Goal: Task Accomplishment & Management: Complete application form

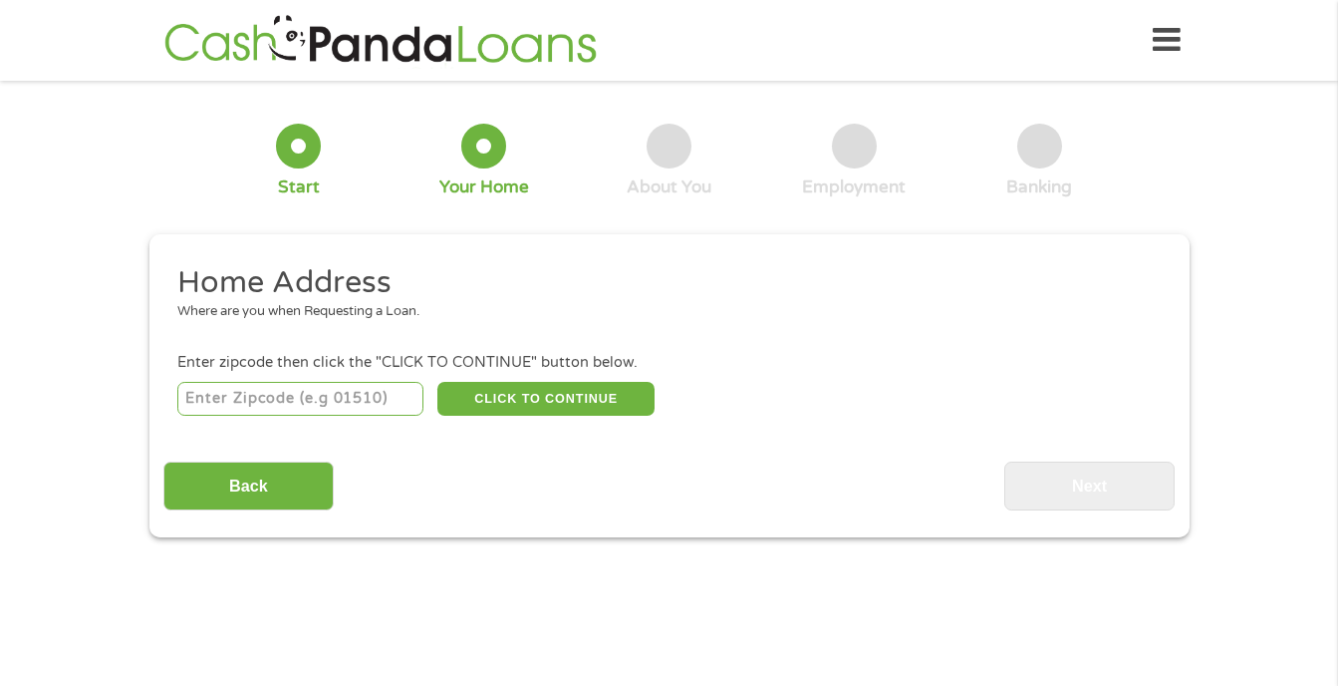
click at [222, 389] on input "number" at bounding box center [300, 399] width 246 height 34
type input "64492"
select select "Missouri"
click at [509, 393] on button "CLICK TO CONTINUE" at bounding box center [545, 399] width 217 height 34
type input "64492"
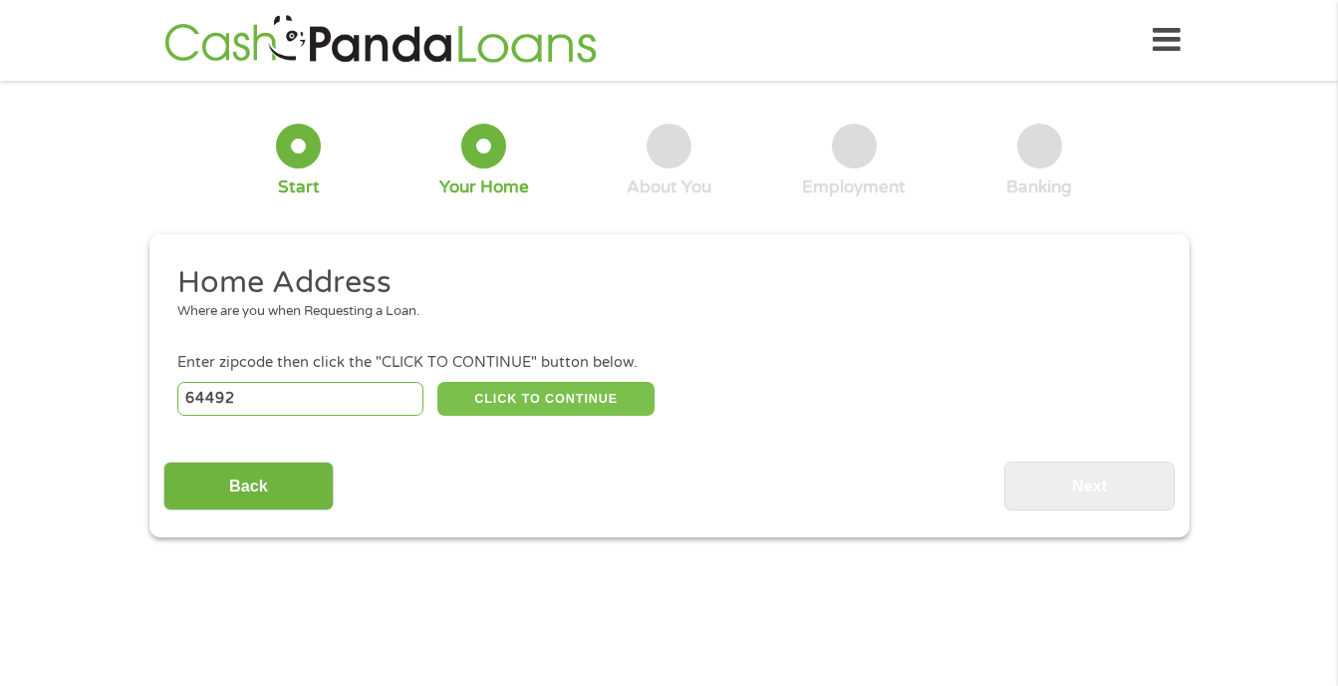
type input "Trimble"
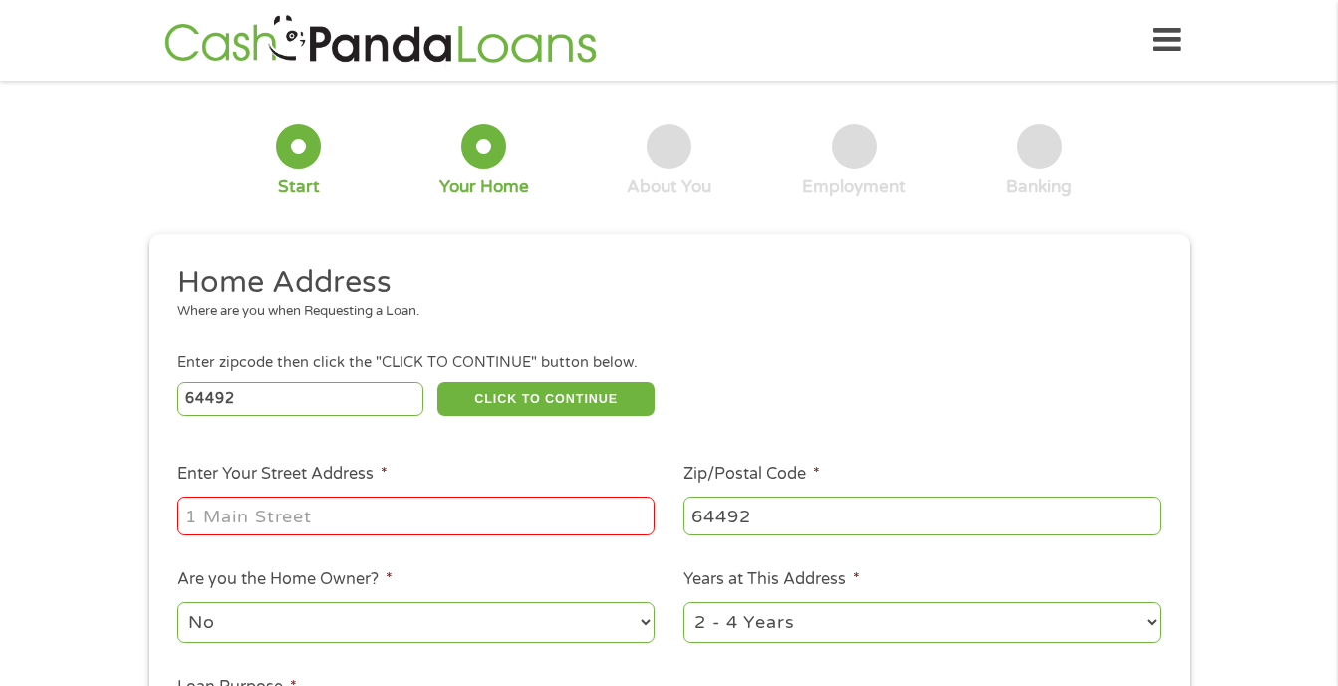
click at [220, 514] on input "Enter Your Street Address *" at bounding box center [415, 515] width 477 height 38
type input "7030 sw karen rd"
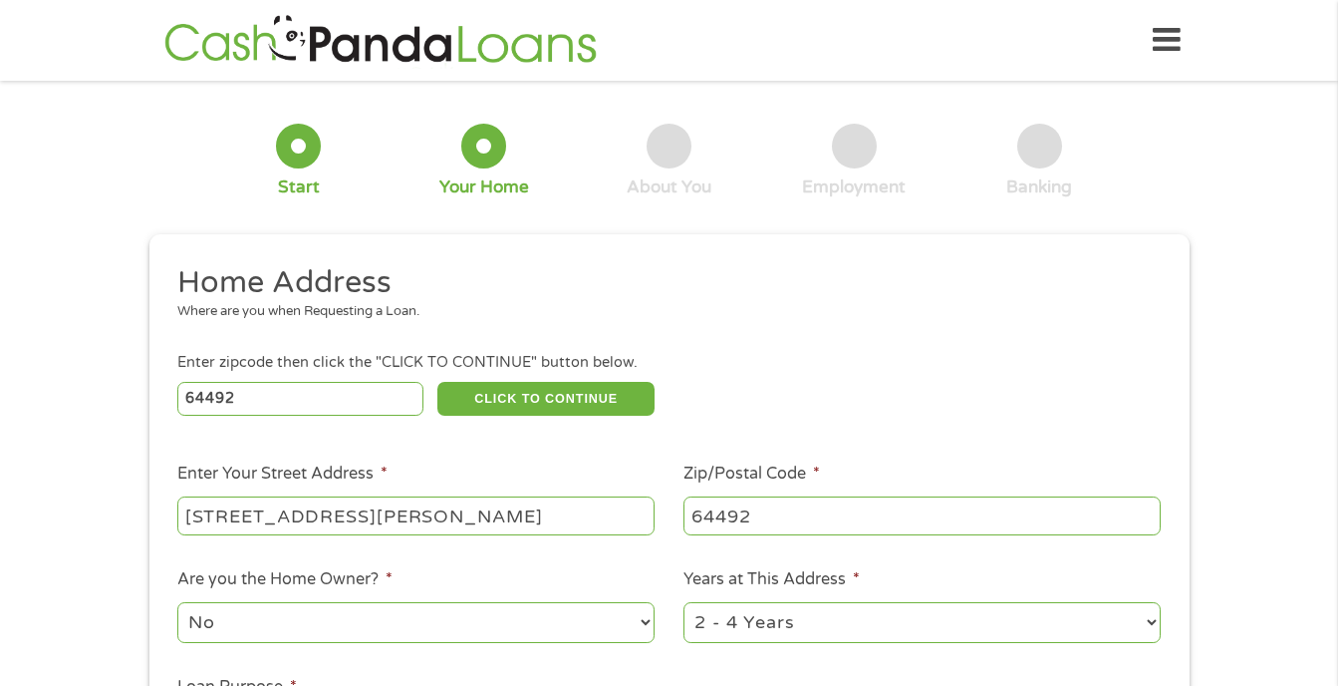
click at [1145, 621] on select "1 Year or less 1 - 2 Years 2 - 4 Years Over 4 Years" at bounding box center [922, 622] width 477 height 41
select select "60months"
click at [684, 602] on select "1 Year or less 1 - 2 Years 2 - 4 Years Over 4 Years" at bounding box center [922, 622] width 477 height 41
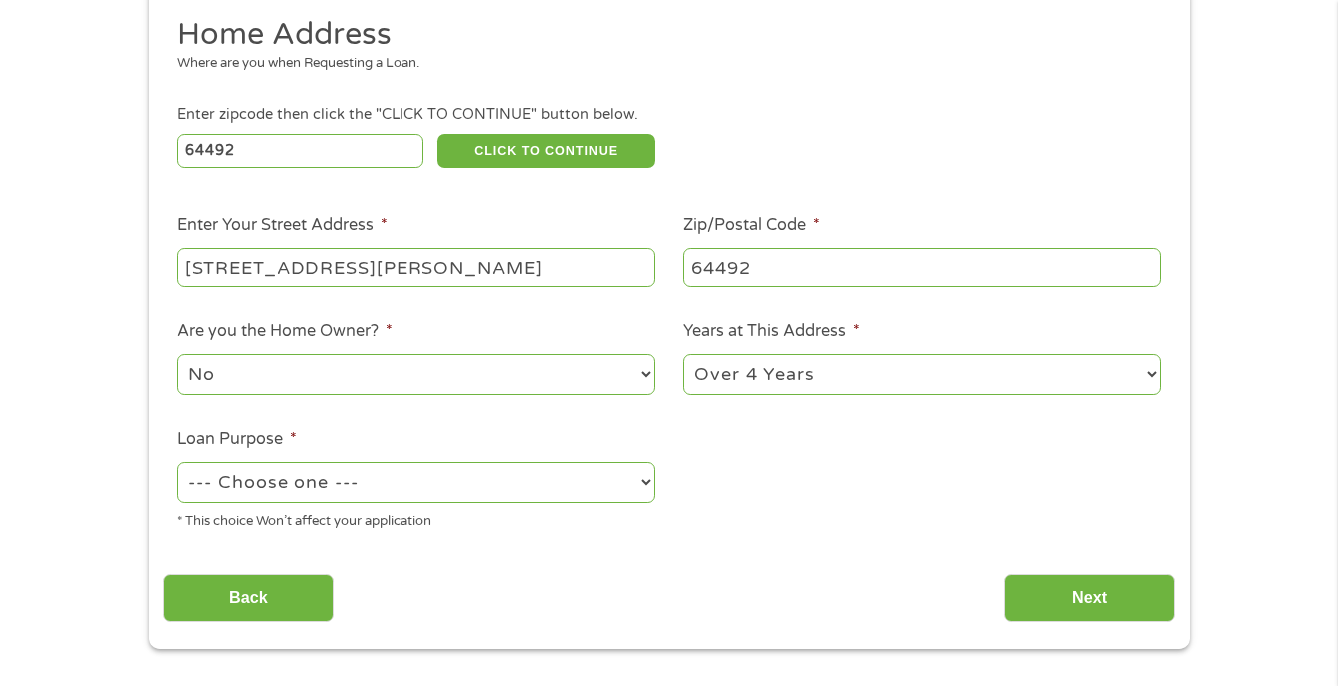
scroll to position [299, 0]
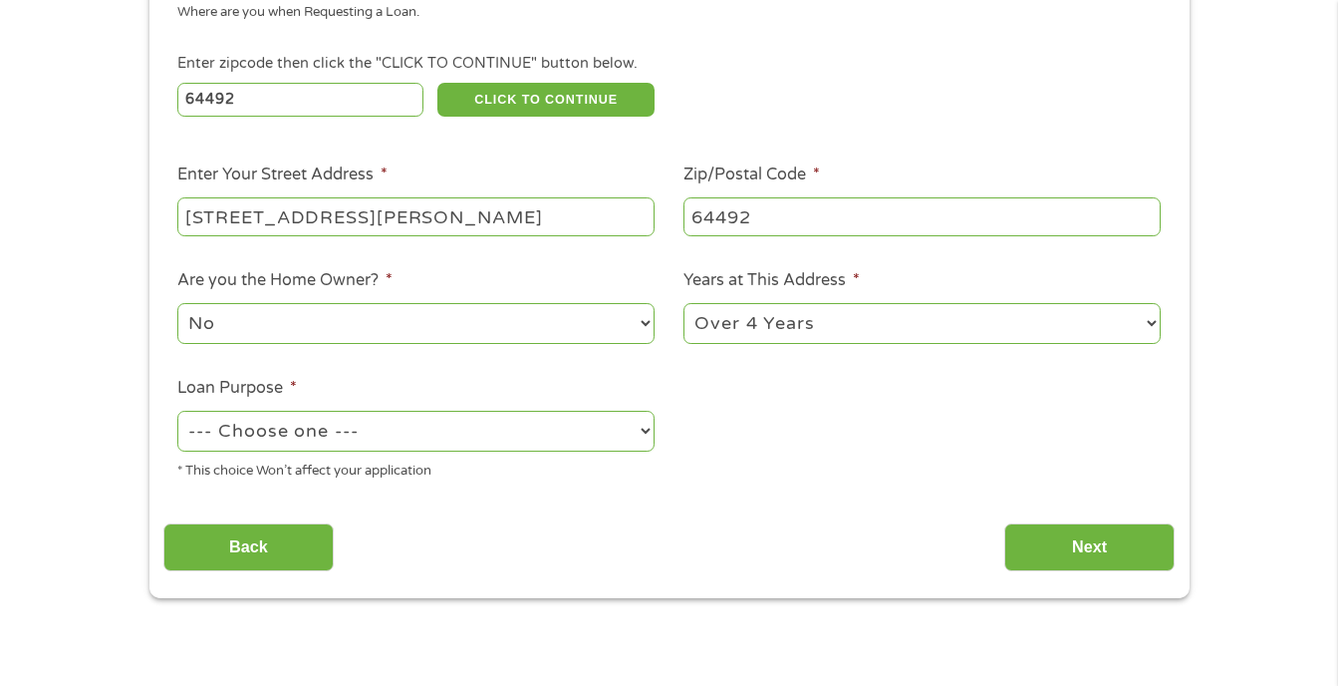
click at [360, 435] on select "--- Choose one --- Pay Bills Debt Consolidation Home Improvement Major Purchase…" at bounding box center [415, 431] width 477 height 41
select select "paybills"
click at [177, 411] on select "--- Choose one --- Pay Bills Debt Consolidation Home Improvement Major Purchase…" at bounding box center [415, 431] width 477 height 41
click at [1100, 544] on input "Next" at bounding box center [1089, 547] width 170 height 49
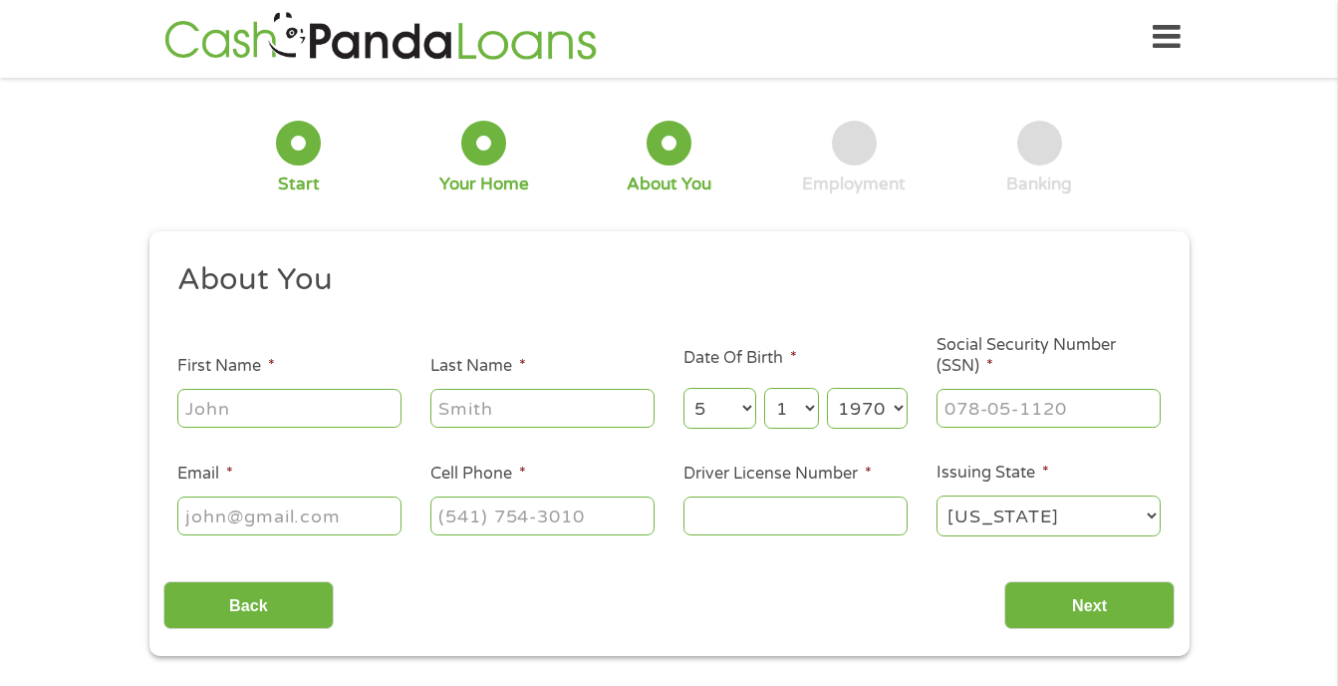
scroll to position [0, 0]
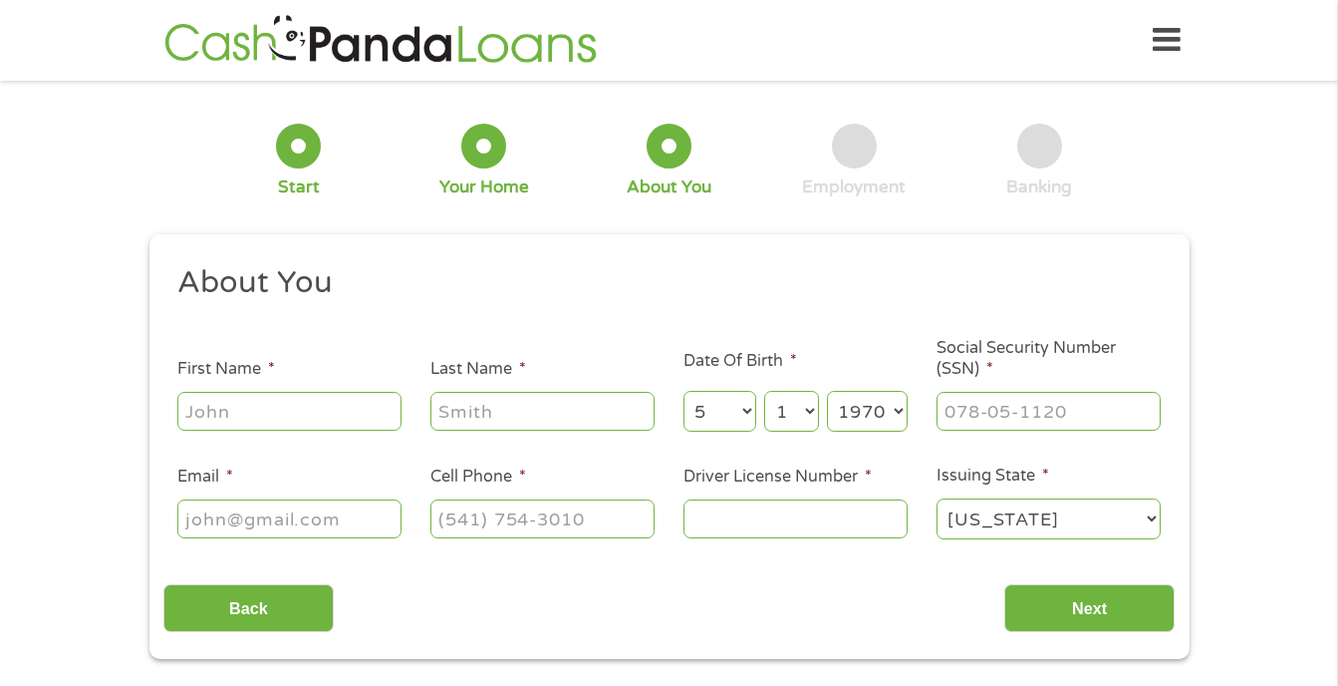
click at [232, 396] on input "First Name *" at bounding box center [289, 411] width 224 height 38
type input "Stacey"
type input "Masoner"
type input "mimi.masoner@gmail.com"
type input "(816) 560-4594"
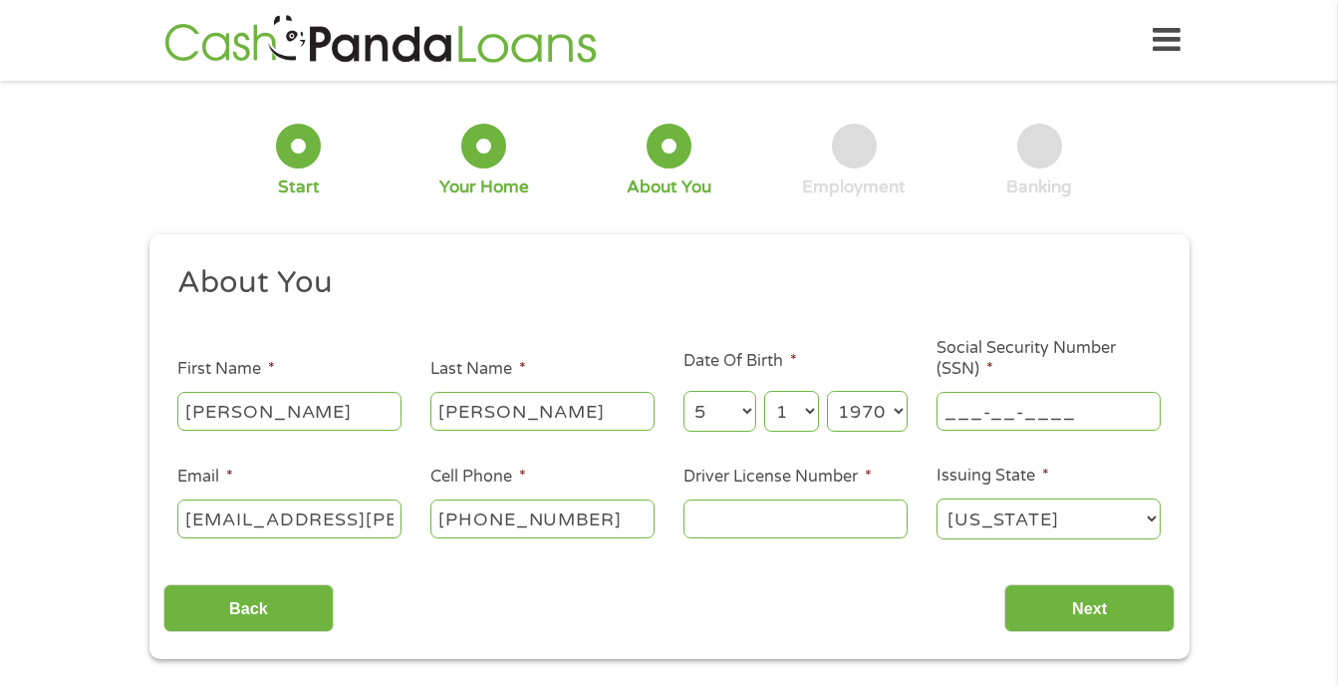
click at [958, 408] on input "___-__-____" at bounding box center [1049, 411] width 224 height 38
type input "498-86-7238"
click at [1115, 615] on input "Next" at bounding box center [1089, 608] width 170 height 49
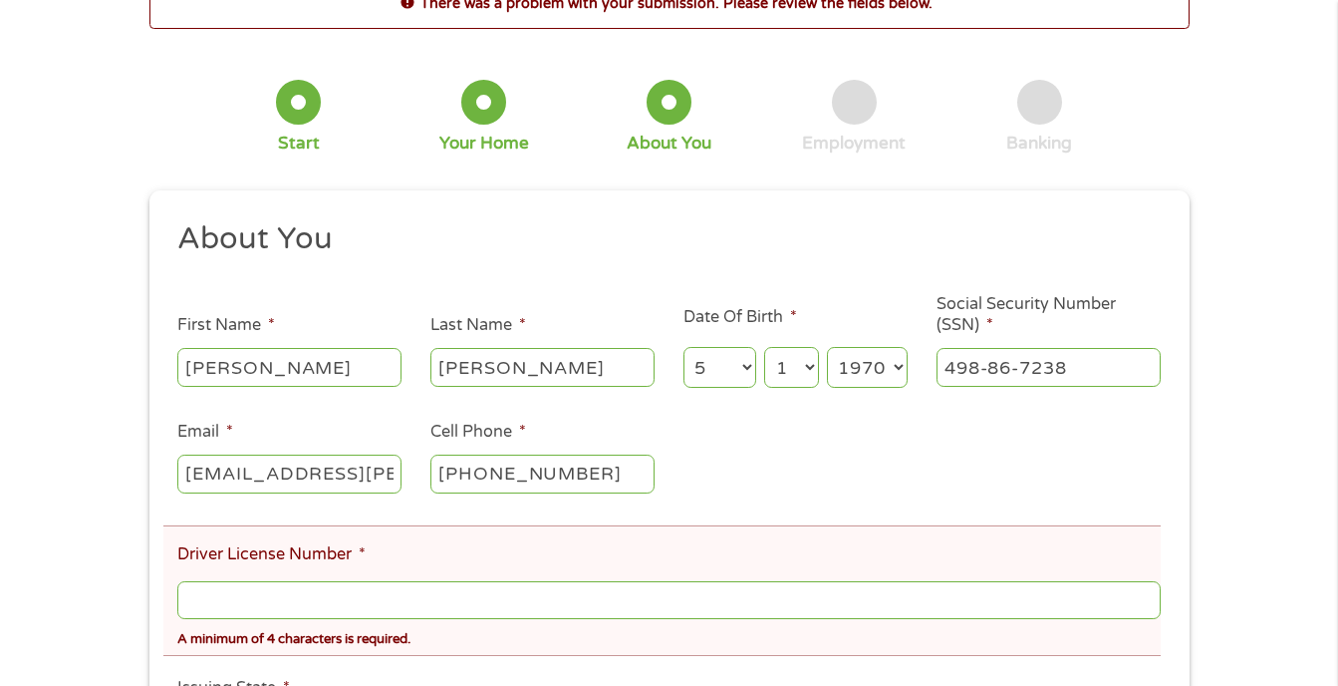
scroll to position [299, 0]
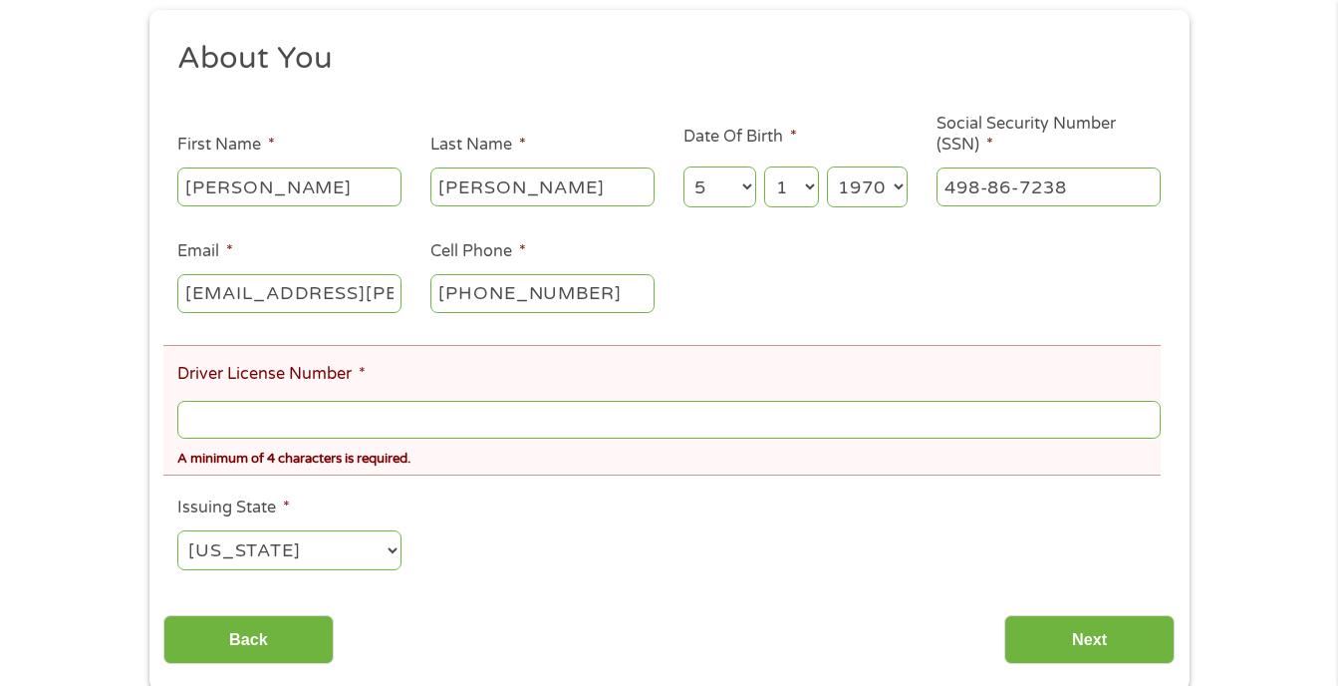
click at [205, 422] on input "Driver License Number *" at bounding box center [668, 420] width 982 height 38
type input "T980316781"
click at [683, 599] on div "About You This field is hidden when viewing the form Title * --- Choose one ---…" at bounding box center [668, 351] width 1011 height 625
click at [1099, 631] on input "Next" at bounding box center [1089, 639] width 170 height 49
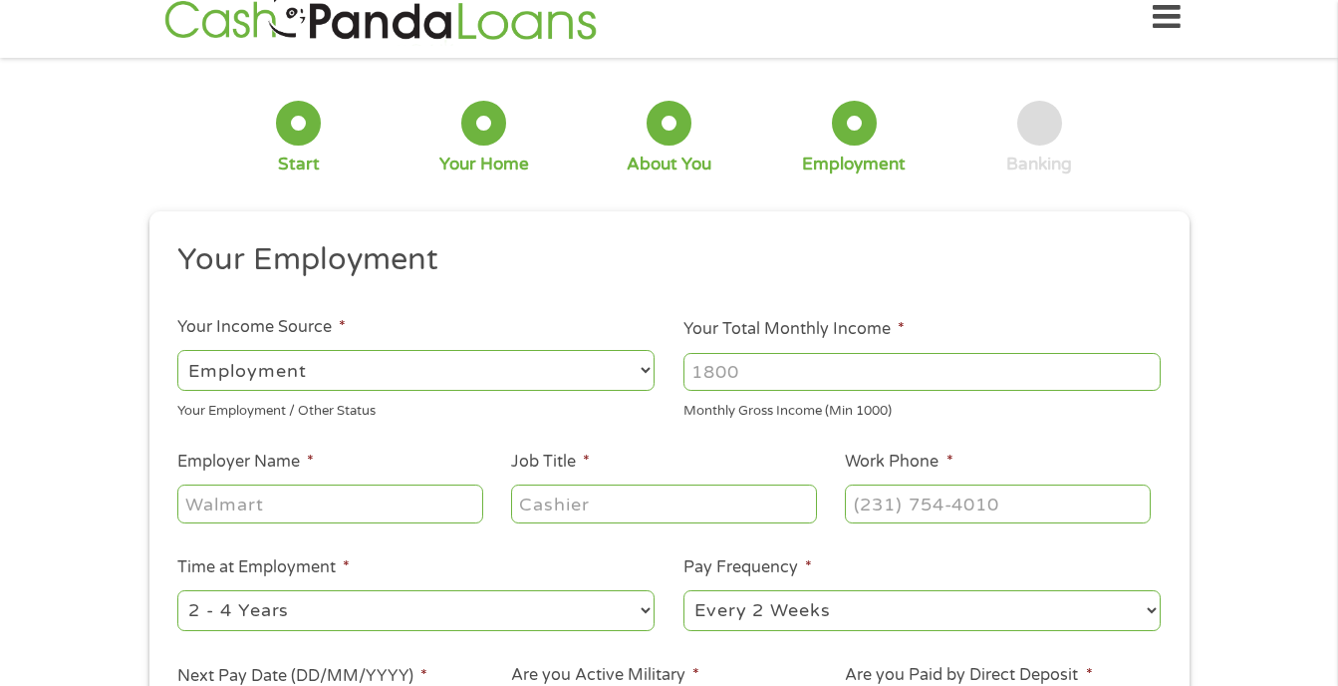
scroll to position [0, 0]
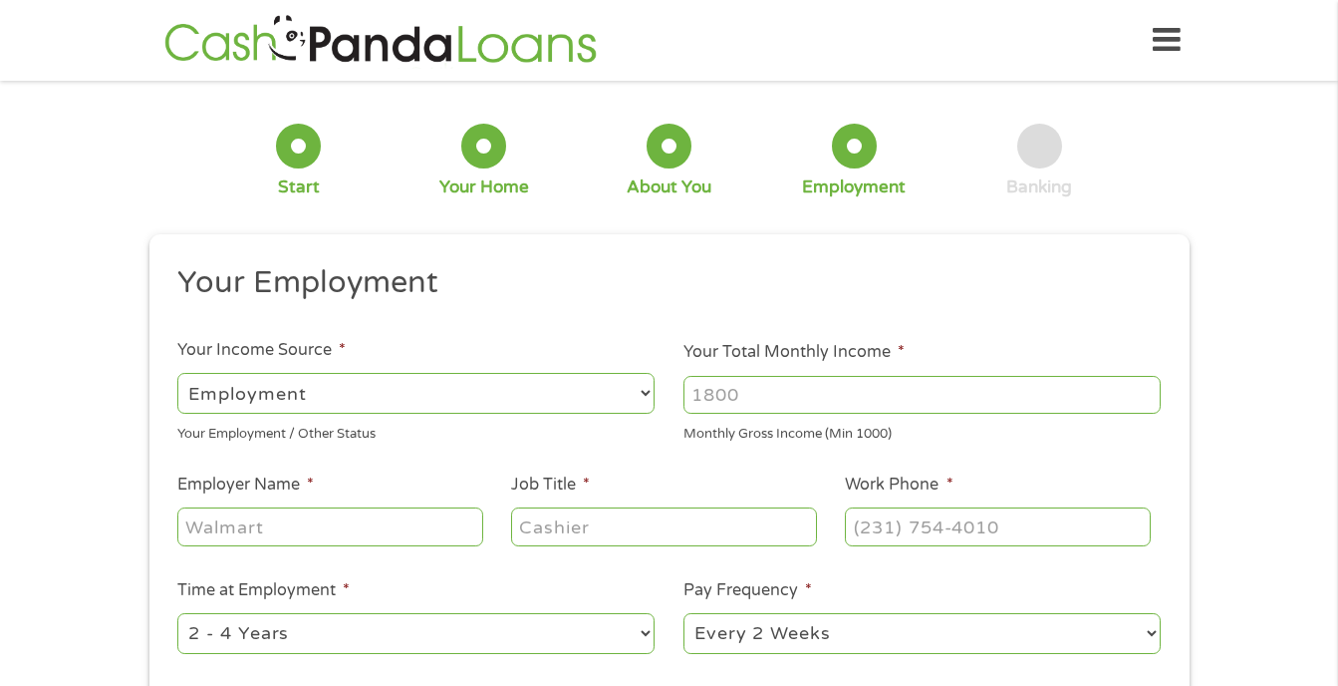
click at [765, 392] on input "Your Total Monthly Income *" at bounding box center [922, 395] width 477 height 38
type input "3"
type input "3600"
click at [294, 521] on input "Employer Name *" at bounding box center [329, 526] width 305 height 38
type input "Onyx Construction"
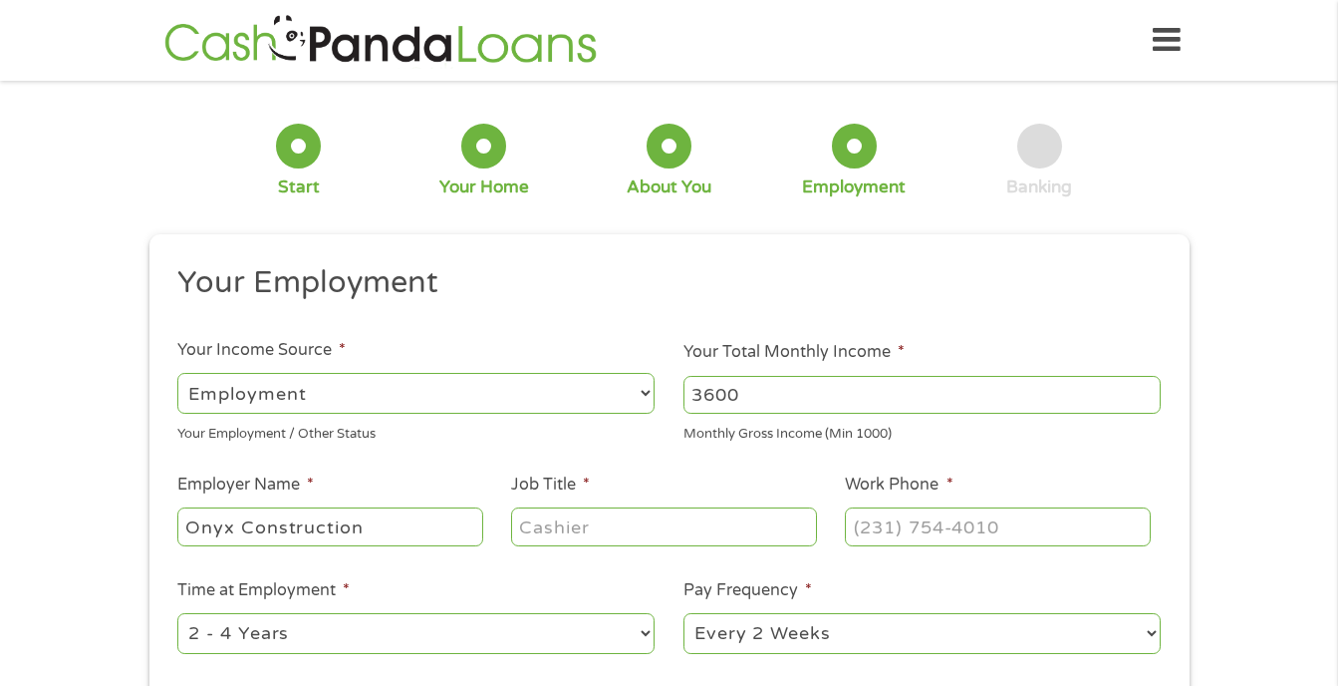
click at [519, 519] on input "Job Title *" at bounding box center [663, 526] width 305 height 38
type input "Office Manager Dispatcher"
type input "[PHONE_NUMBER]"
click at [645, 633] on select "--- Choose one --- 1 Year or less 1 - 2 Years 2 - 4 Years Over 4 Years" at bounding box center [415, 633] width 477 height 41
click at [177, 613] on select "--- Choose one --- 1 Year or less 1 - 2 Years 2 - 4 Years Over 4 Years" at bounding box center [415, 633] width 477 height 41
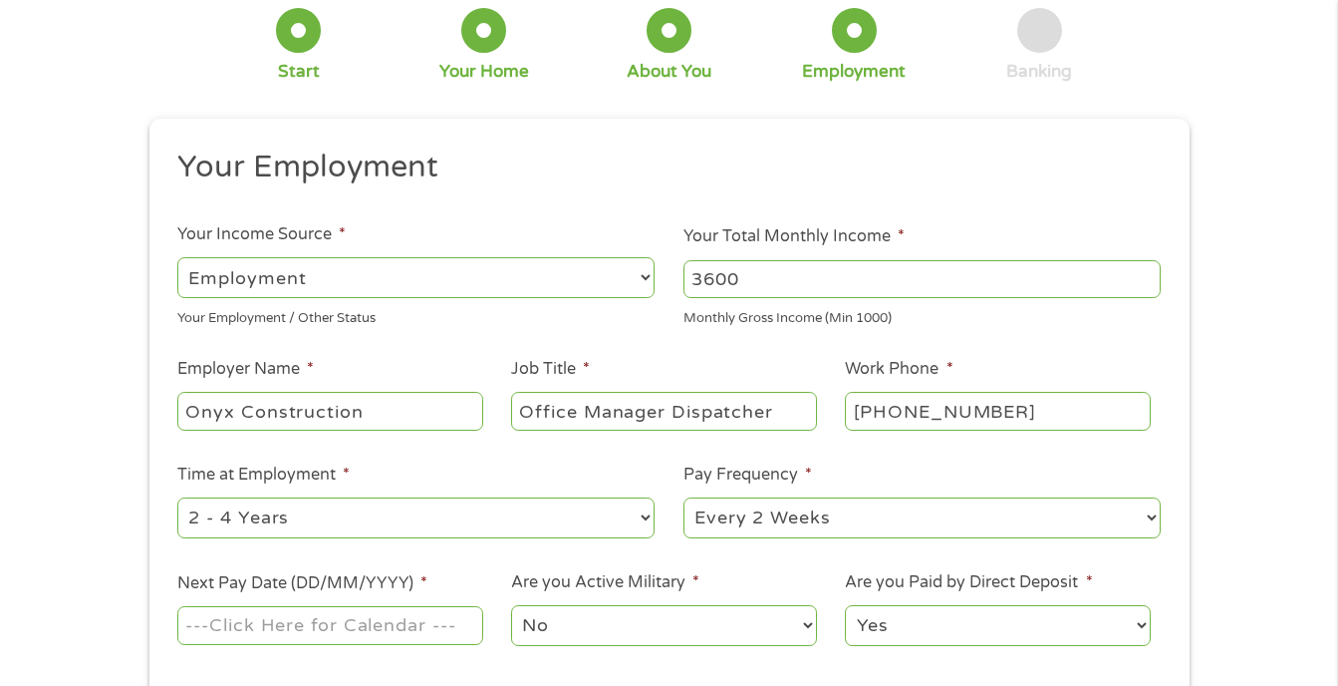
scroll to position [299, 0]
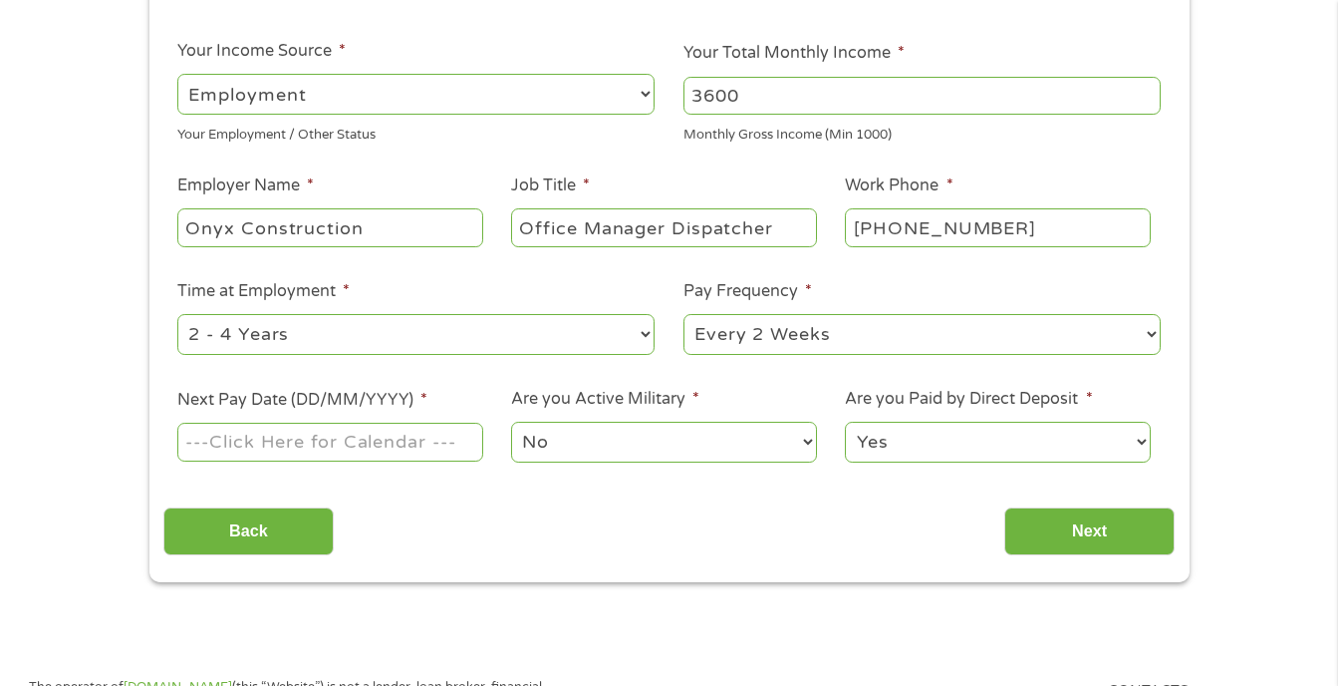
click at [283, 445] on input "Next Pay Date (DD/MM/YYYY) *" at bounding box center [329, 441] width 305 height 38
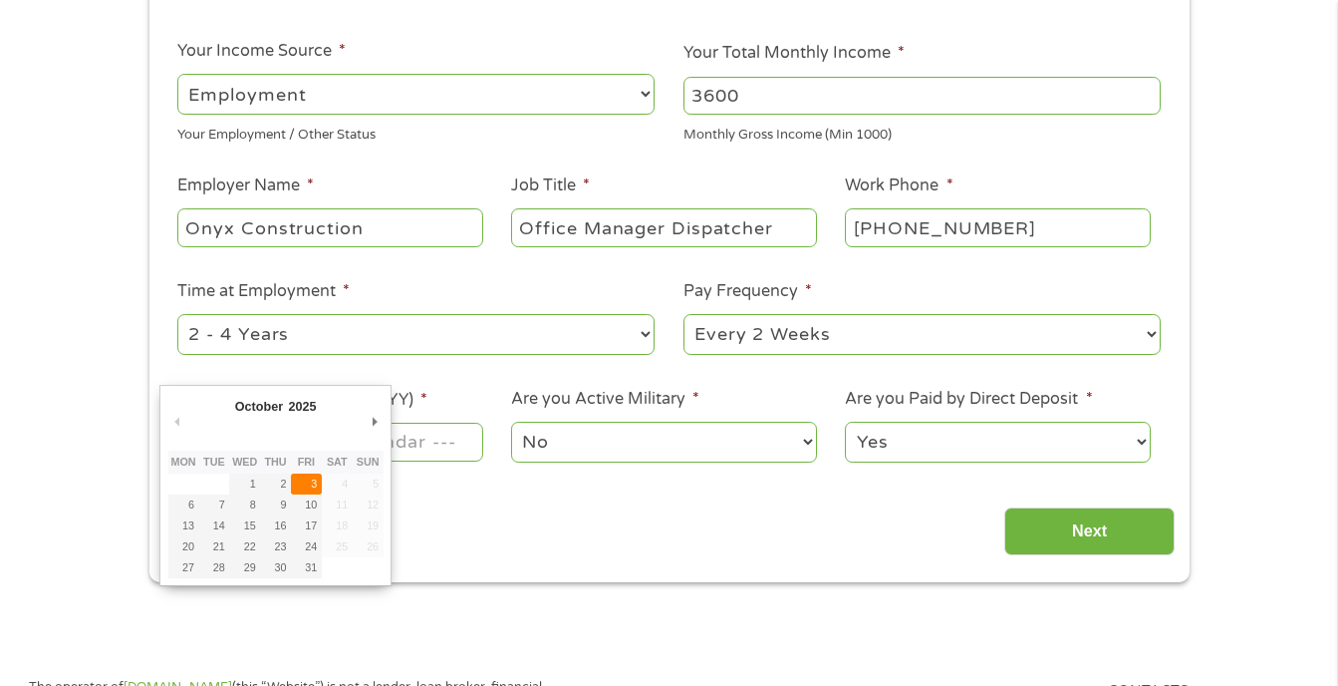
type input "[DATE]"
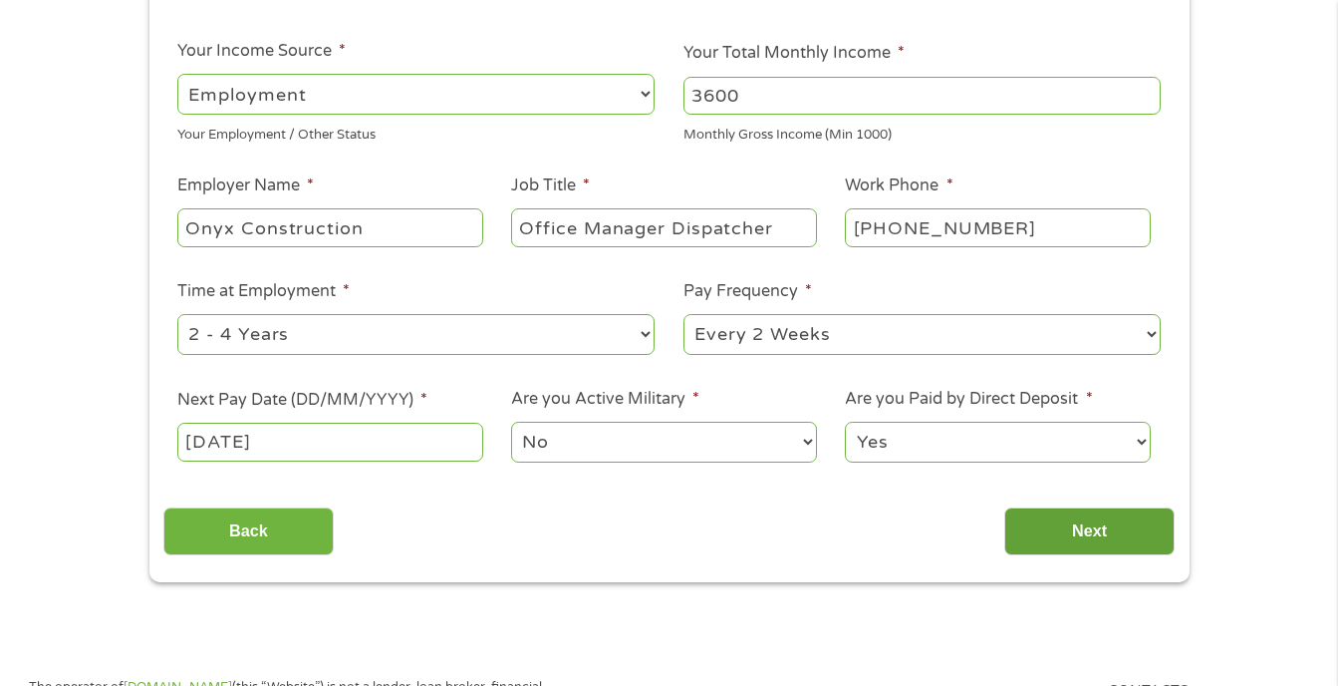
click at [1110, 521] on input "Next" at bounding box center [1089, 531] width 170 height 49
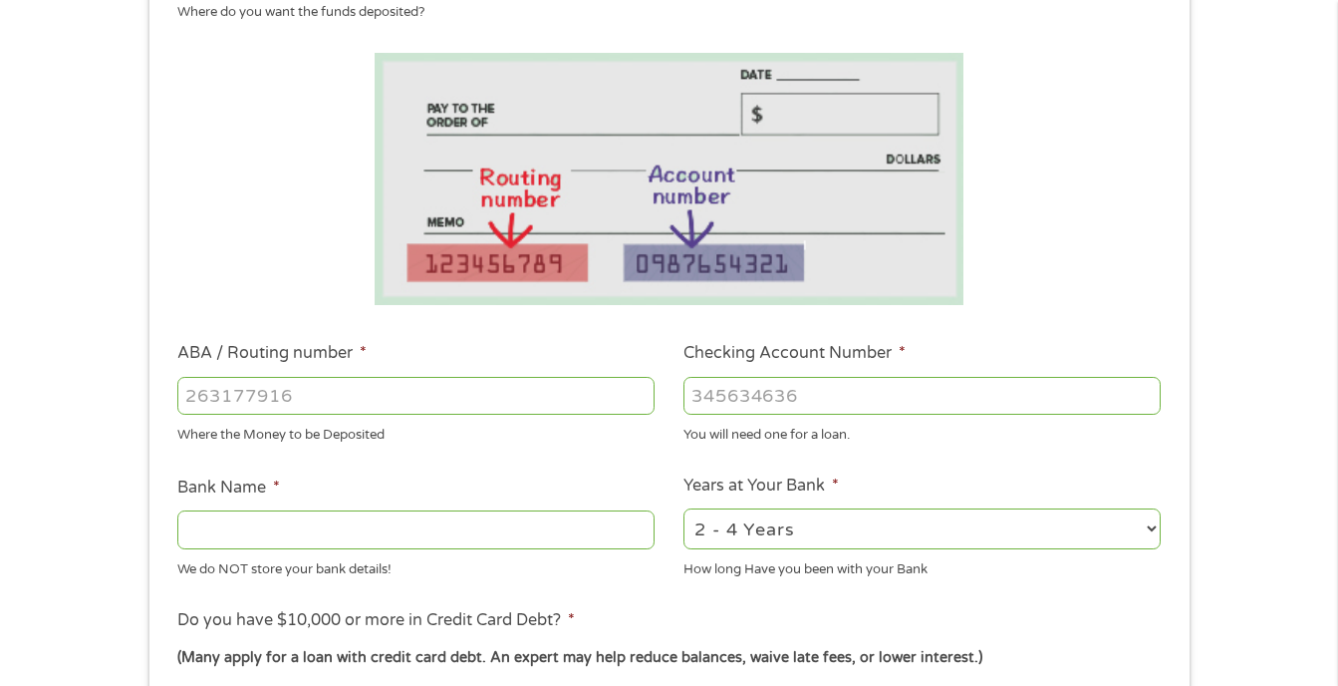
click at [191, 394] on input "ABA / Routing number *" at bounding box center [415, 396] width 477 height 38
type input "101205681"
type input "UMB NA"
type input "101205681"
click at [750, 403] on input "Checking Account Number *" at bounding box center [922, 396] width 477 height 38
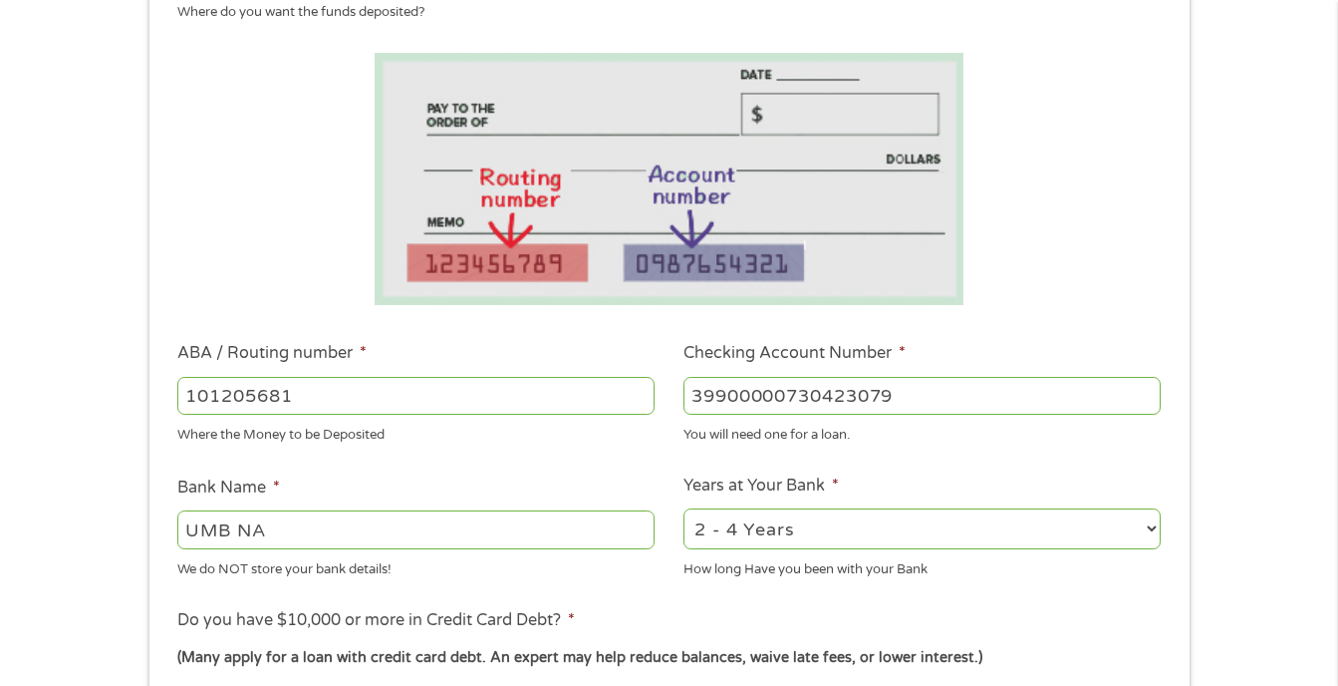
type input "39900000730423079"
click at [1148, 527] on select "2 - 4 Years 6 - 12 Months 1 - 2 Years Over 4 Years" at bounding box center [922, 528] width 477 height 41
select select "60months"
click at [684, 508] on select "2 - 4 Years 6 - 12 Months 1 - 2 Years Over 4 Years" at bounding box center [922, 528] width 477 height 41
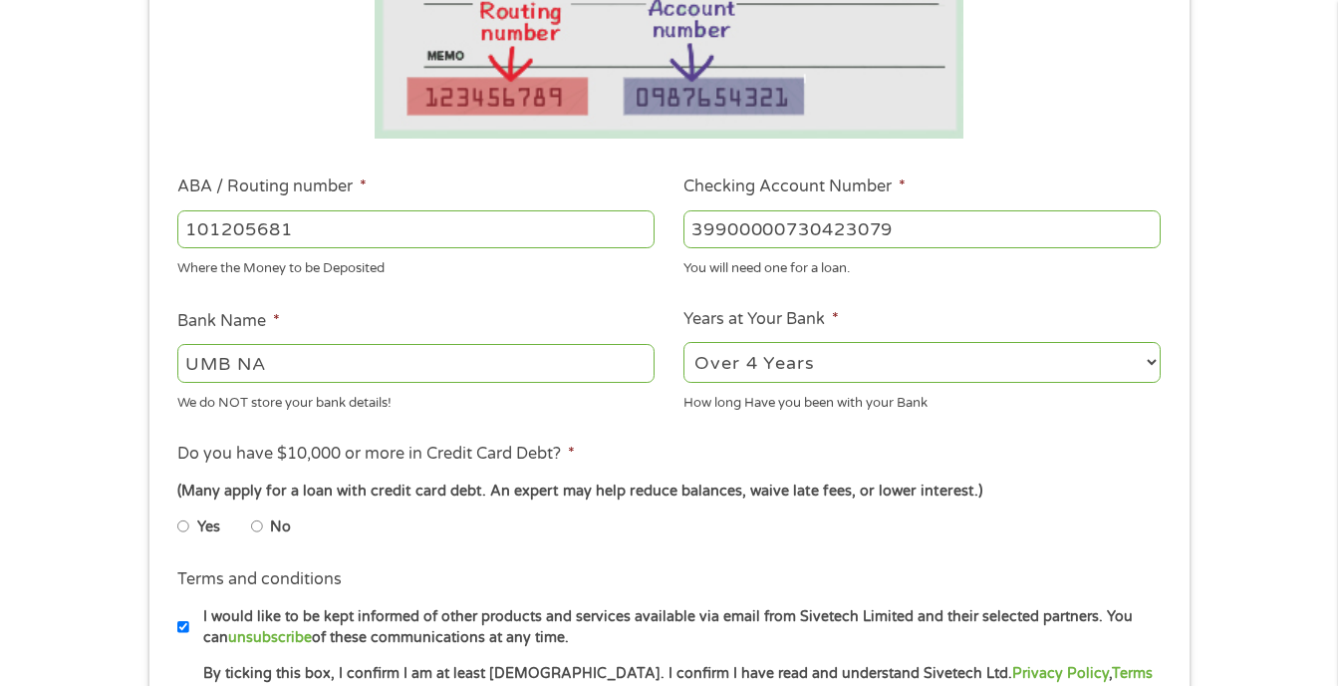
scroll to position [498, 0]
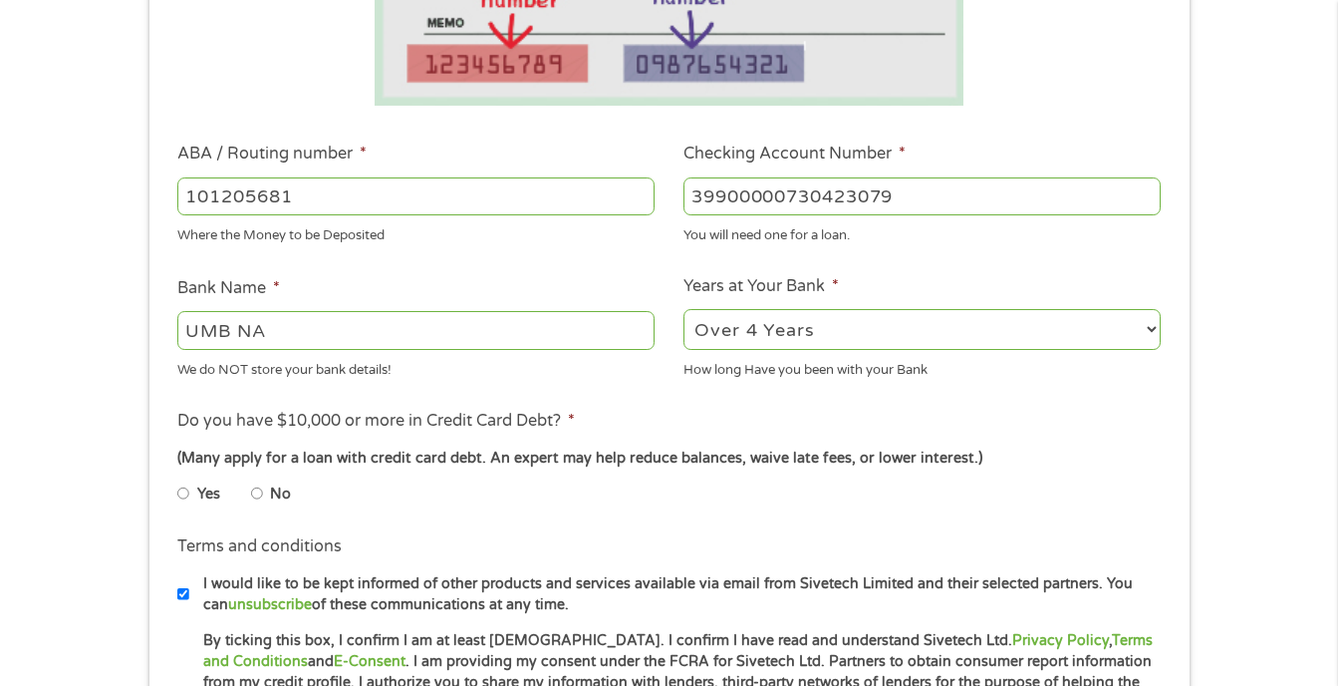
click at [259, 495] on input "No" at bounding box center [257, 493] width 12 height 32
radio input "true"
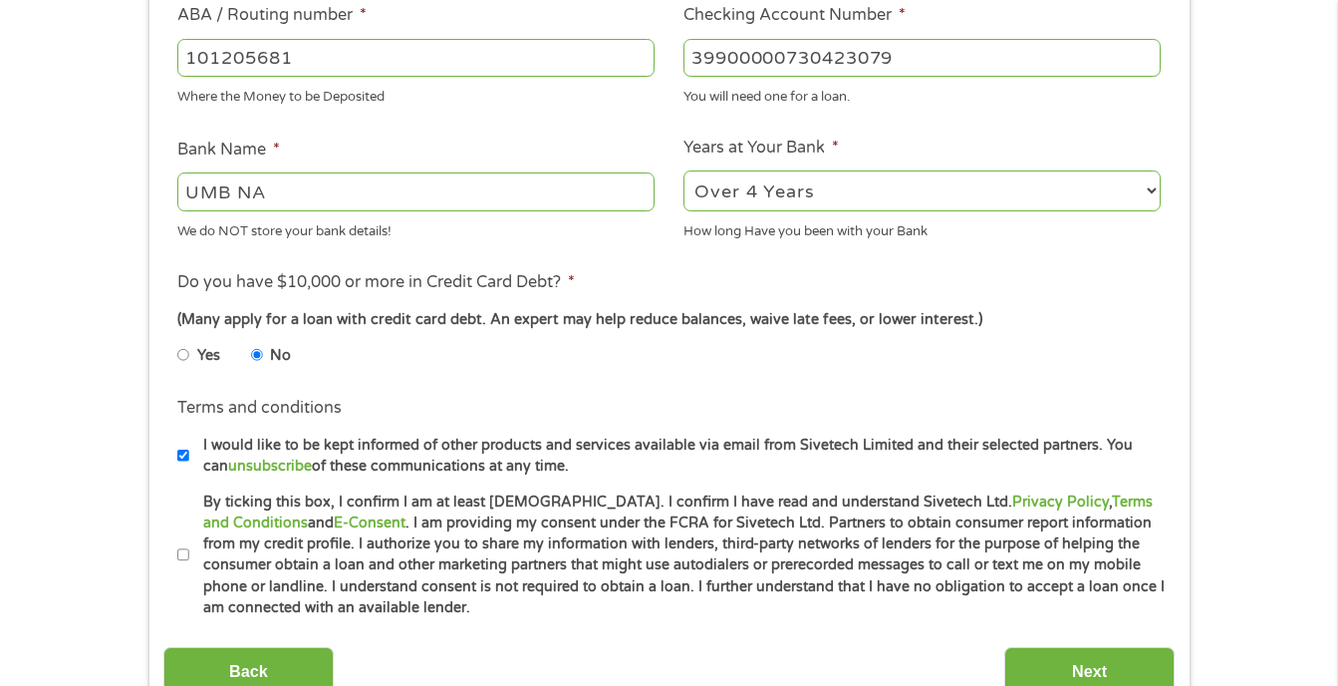
scroll to position [697, 0]
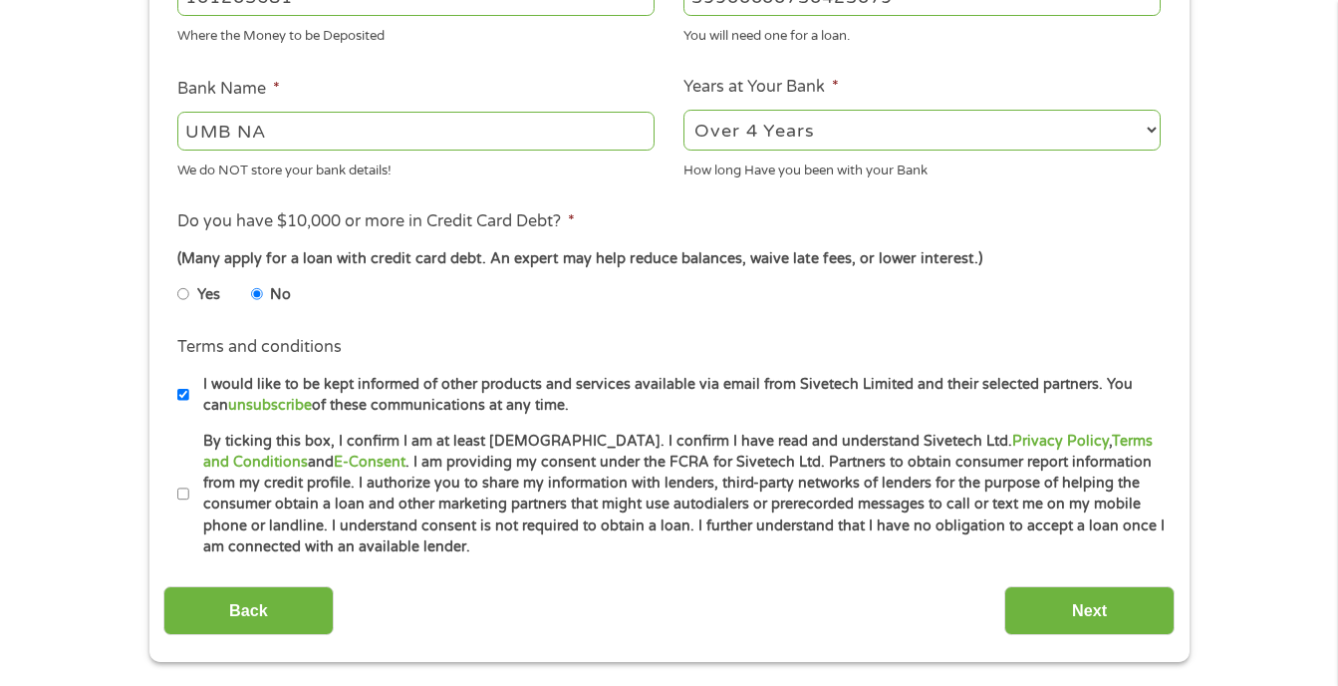
click at [183, 494] on input "By ticking this box, I confirm I am at least [DEMOGRAPHIC_DATA]. I confirm I ha…" at bounding box center [183, 494] width 12 height 32
checkbox input "true"
click at [1122, 608] on input "Next" at bounding box center [1089, 610] width 170 height 49
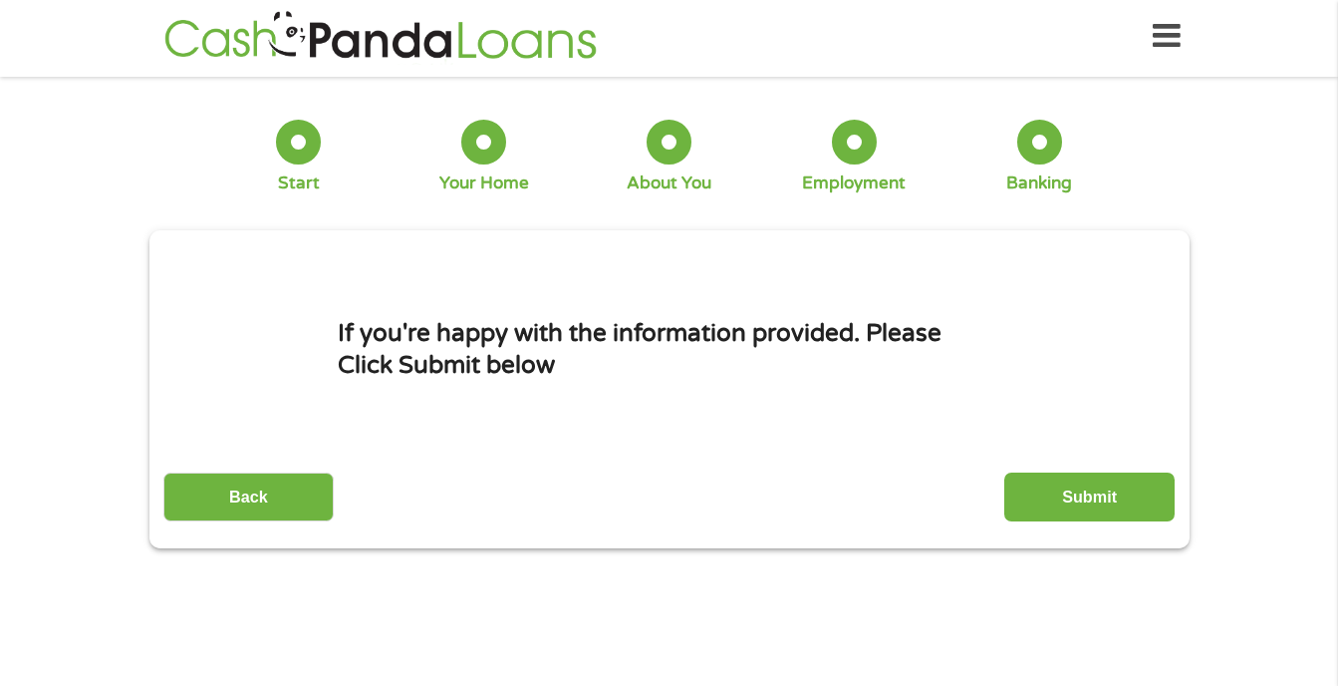
scroll to position [0, 0]
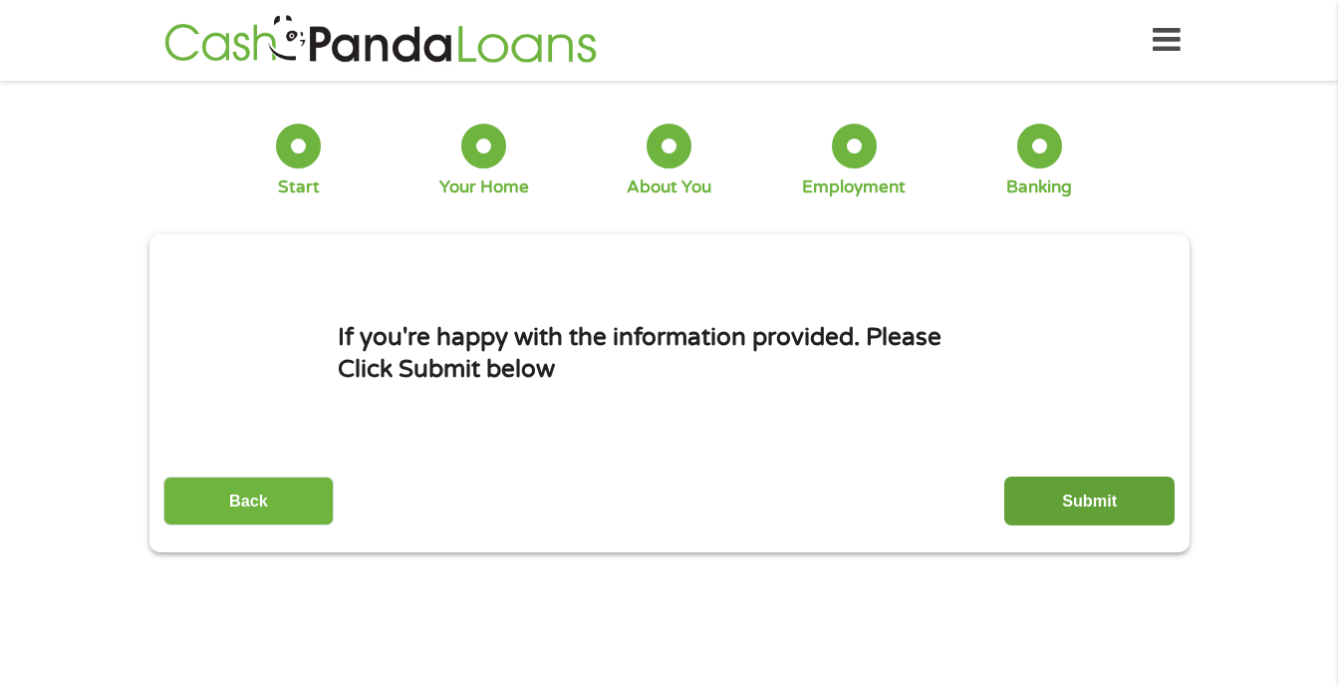
click at [1107, 496] on input "Submit" at bounding box center [1089, 500] width 170 height 49
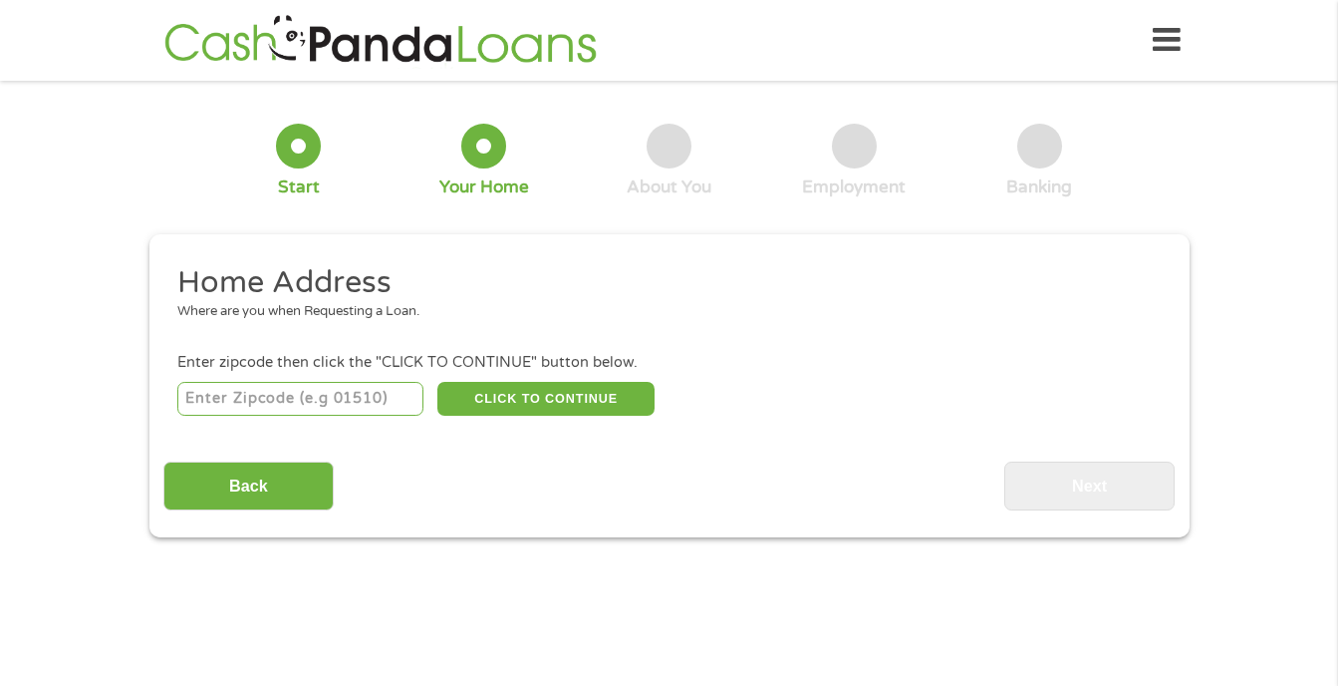
click at [816, 453] on div "Back Next" at bounding box center [668, 478] width 1011 height 63
click at [223, 402] on input "number" at bounding box center [300, 399] width 246 height 34
type input "64492"
click at [539, 400] on button "CLICK TO CONTINUE" at bounding box center [545, 399] width 217 height 34
type input "64492"
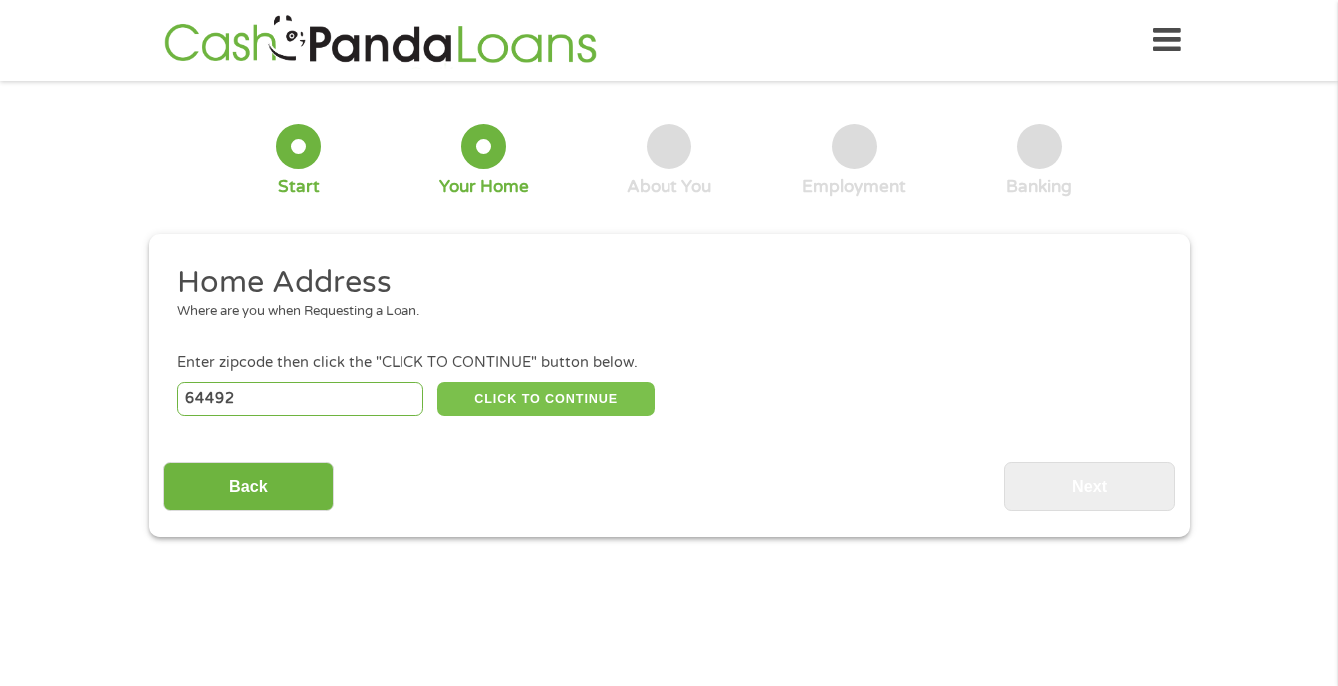
type input "Trimble"
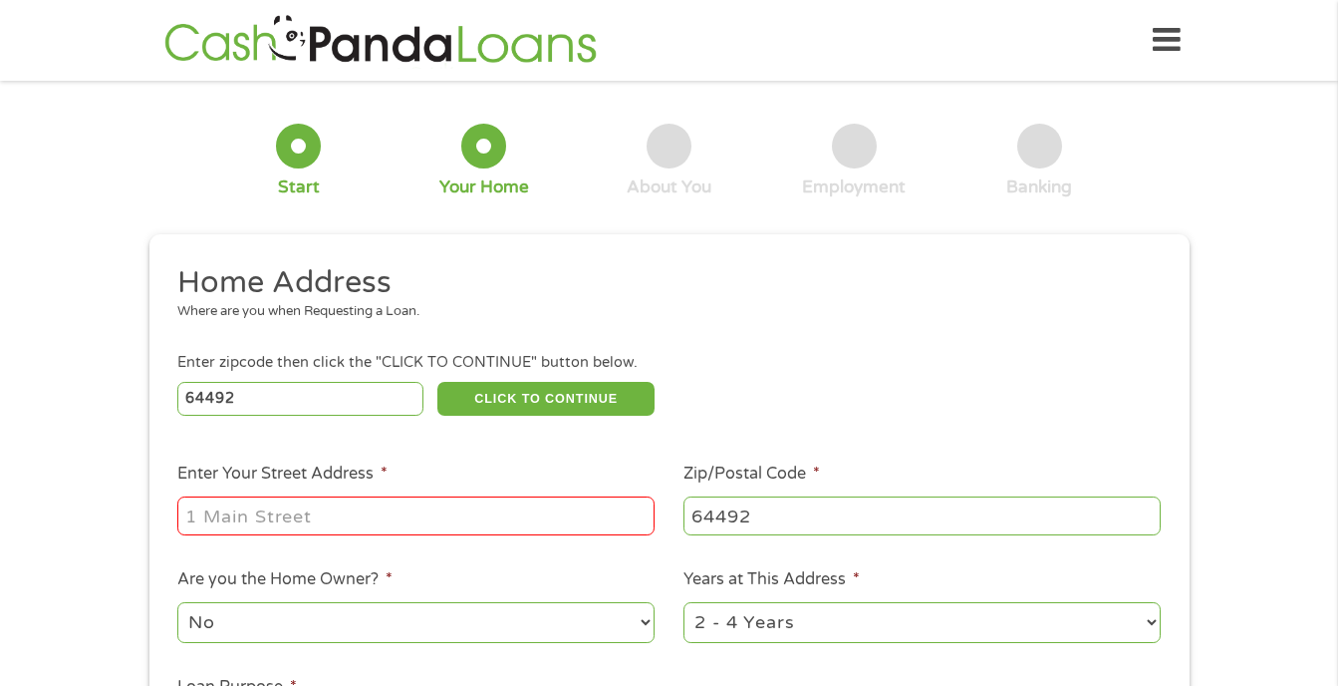
click at [296, 514] on input "Enter Your Street Address *" at bounding box center [415, 515] width 477 height 38
type input "7030 sw karen rd"
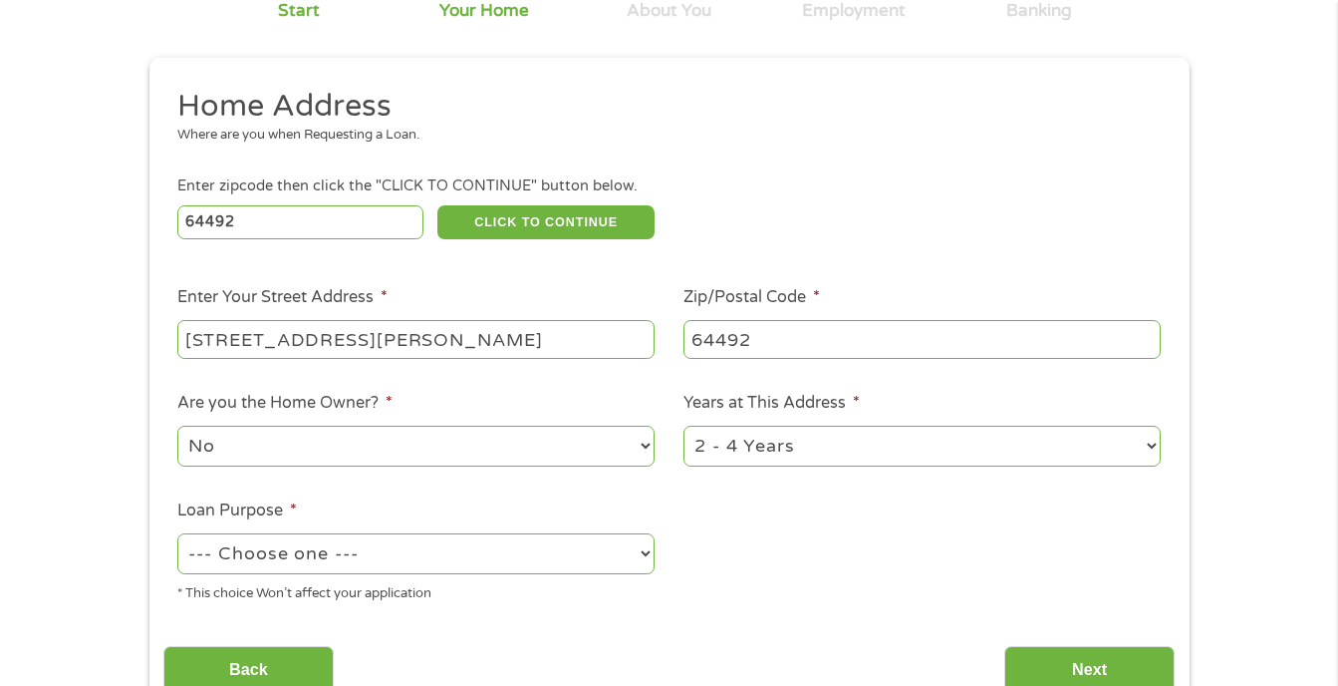
scroll to position [199, 0]
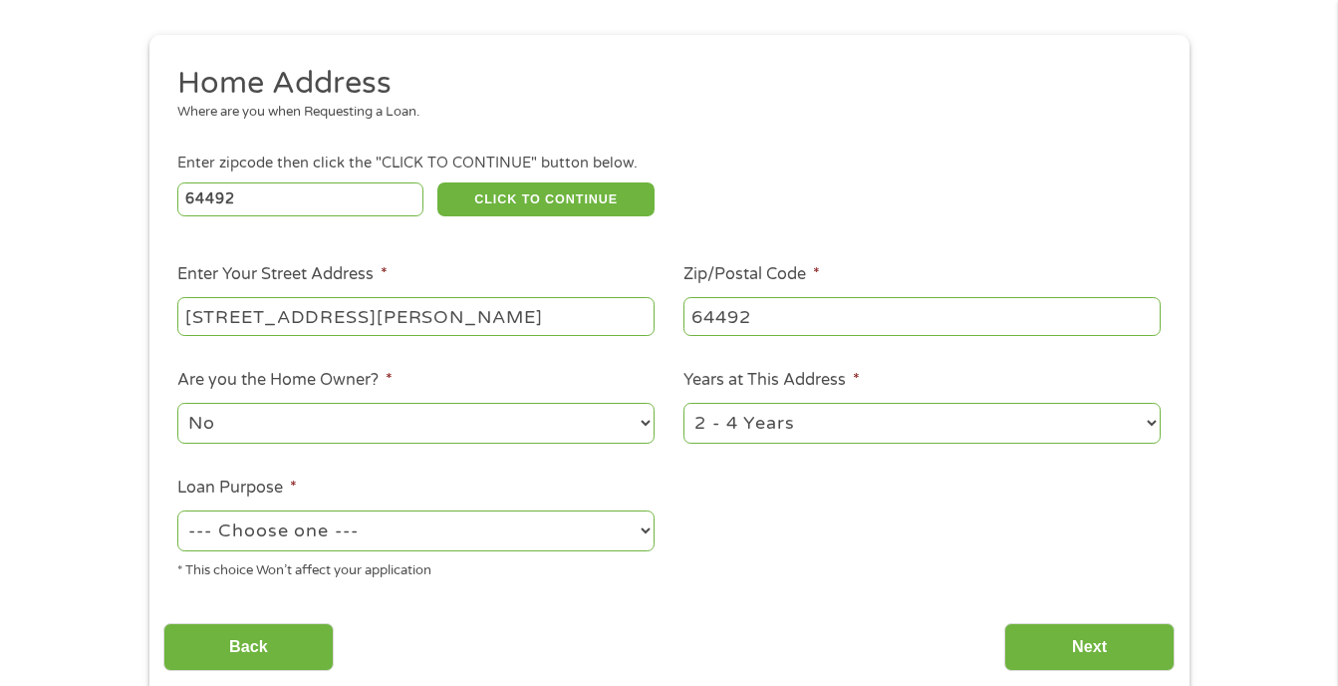
click at [1153, 421] on select "1 Year or less 1 - 2 Years 2 - 4 Years Over 4 Years" at bounding box center [922, 423] width 477 height 41
select select "60months"
click at [684, 403] on select "1 Year or less 1 - 2 Years 2 - 4 Years Over 4 Years" at bounding box center [922, 423] width 477 height 41
click at [213, 535] on select "--- Choose one --- Pay Bills Debt Consolidation Home Improvement Major Purchase…" at bounding box center [415, 530] width 477 height 41
select select "paybills"
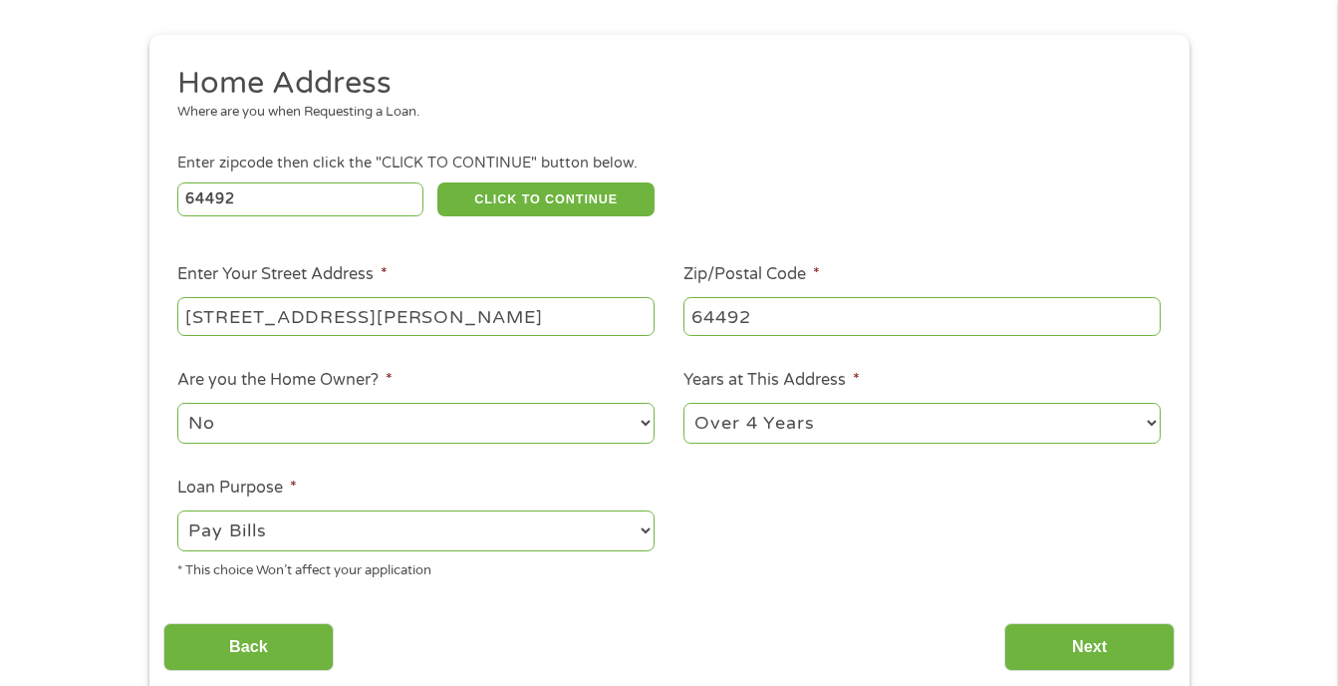
click at [177, 510] on select "--- Choose one --- Pay Bills Debt Consolidation Home Improvement Major Purchase…" at bounding box center [415, 530] width 477 height 41
click at [1079, 639] on input "Next" at bounding box center [1089, 647] width 170 height 49
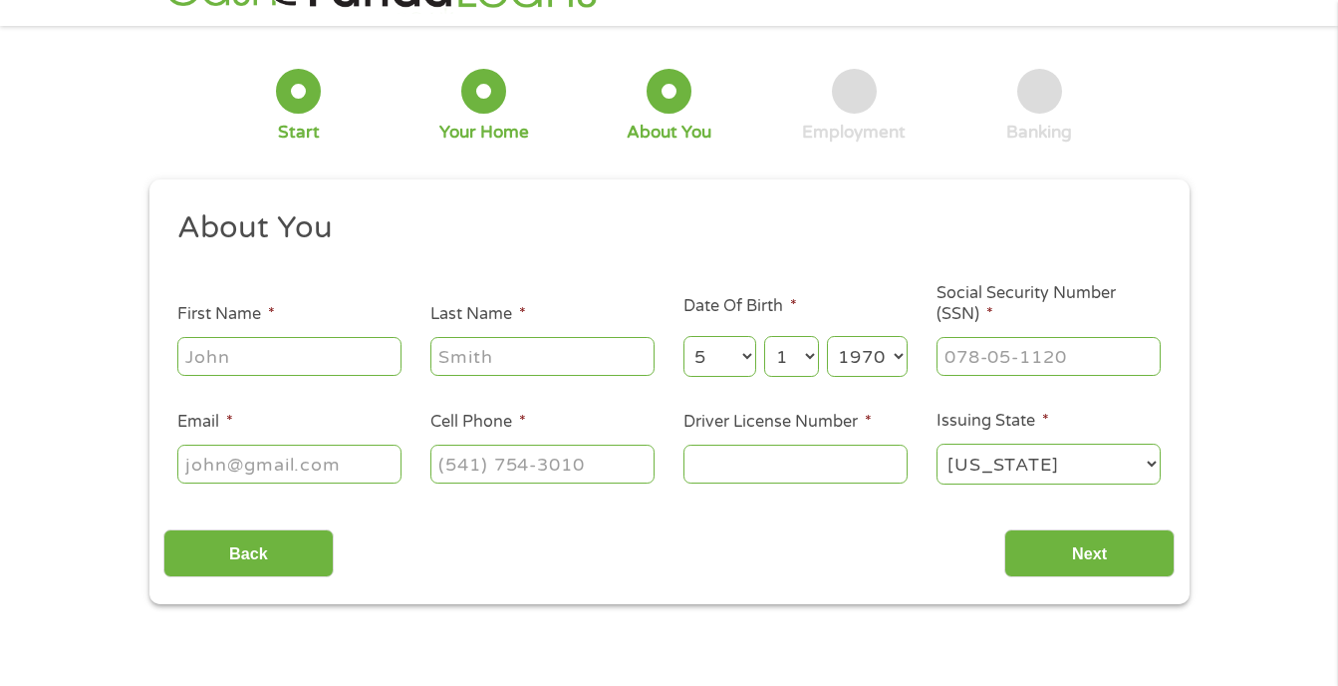
scroll to position [0, 0]
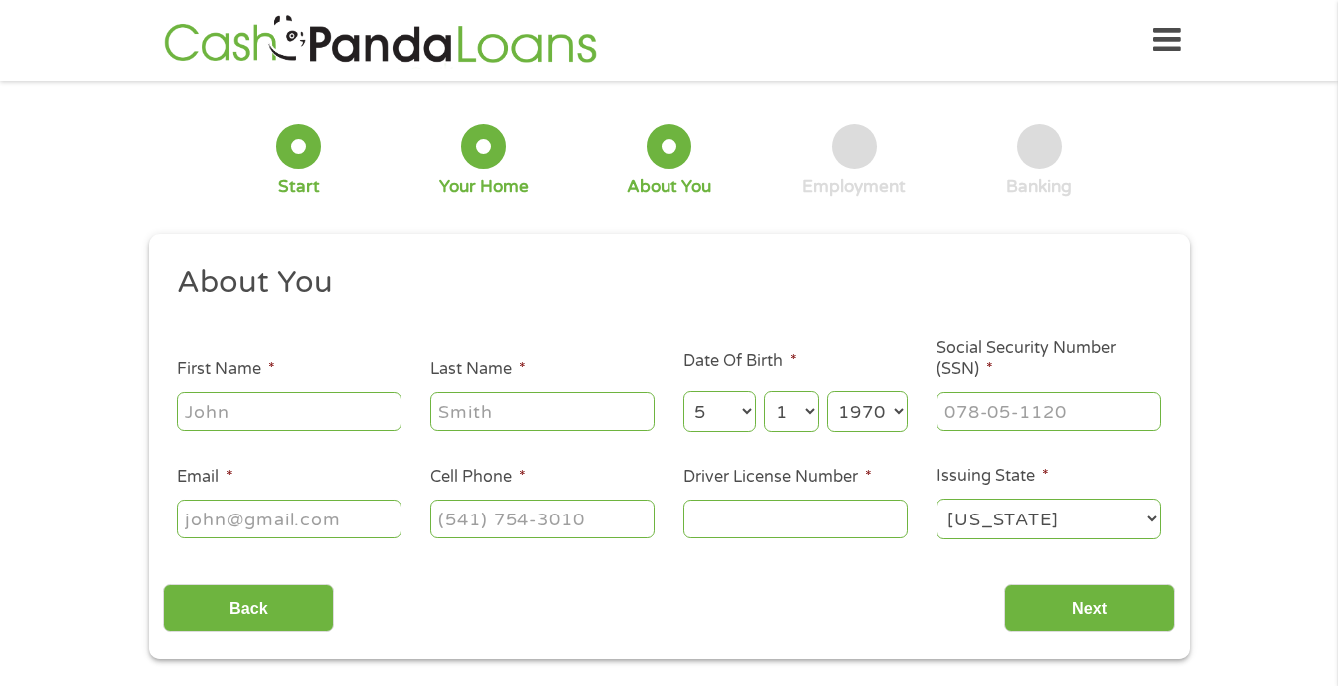
click at [242, 418] on input "First Name *" at bounding box center [289, 411] width 224 height 38
type input "Stacey"
type input "Masoner"
type input "mimi.masoner@gmail.com"
type input "(816) 560-4594"
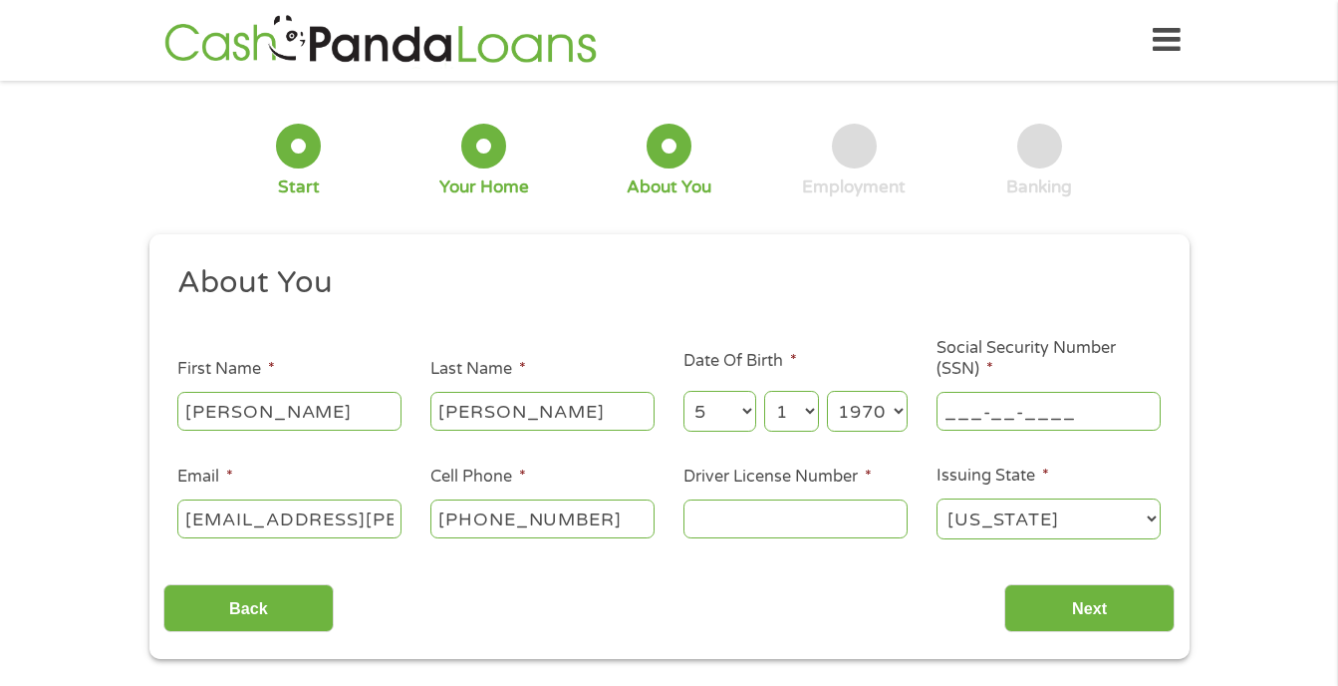
click at [999, 403] on input "___-__-____" at bounding box center [1049, 411] width 224 height 38
type input "498-86-7238"
click at [1136, 611] on input "Next" at bounding box center [1089, 608] width 170 height 49
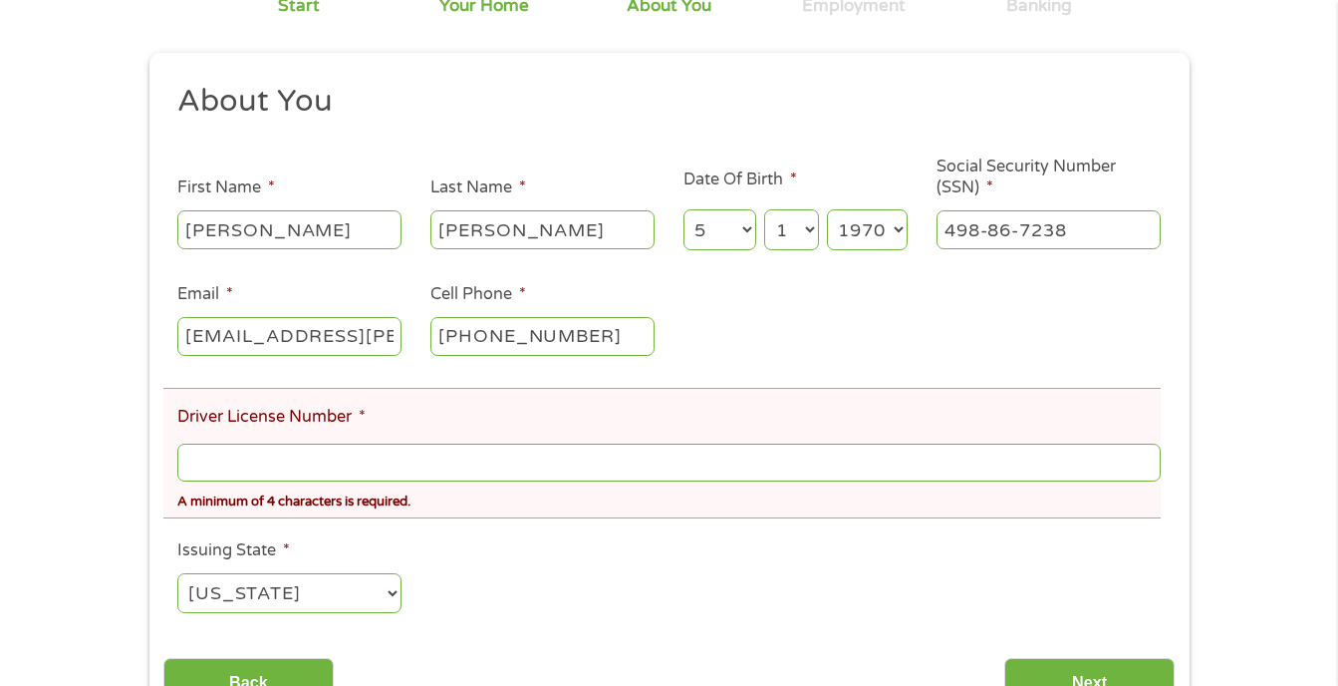
scroll to position [299, 0]
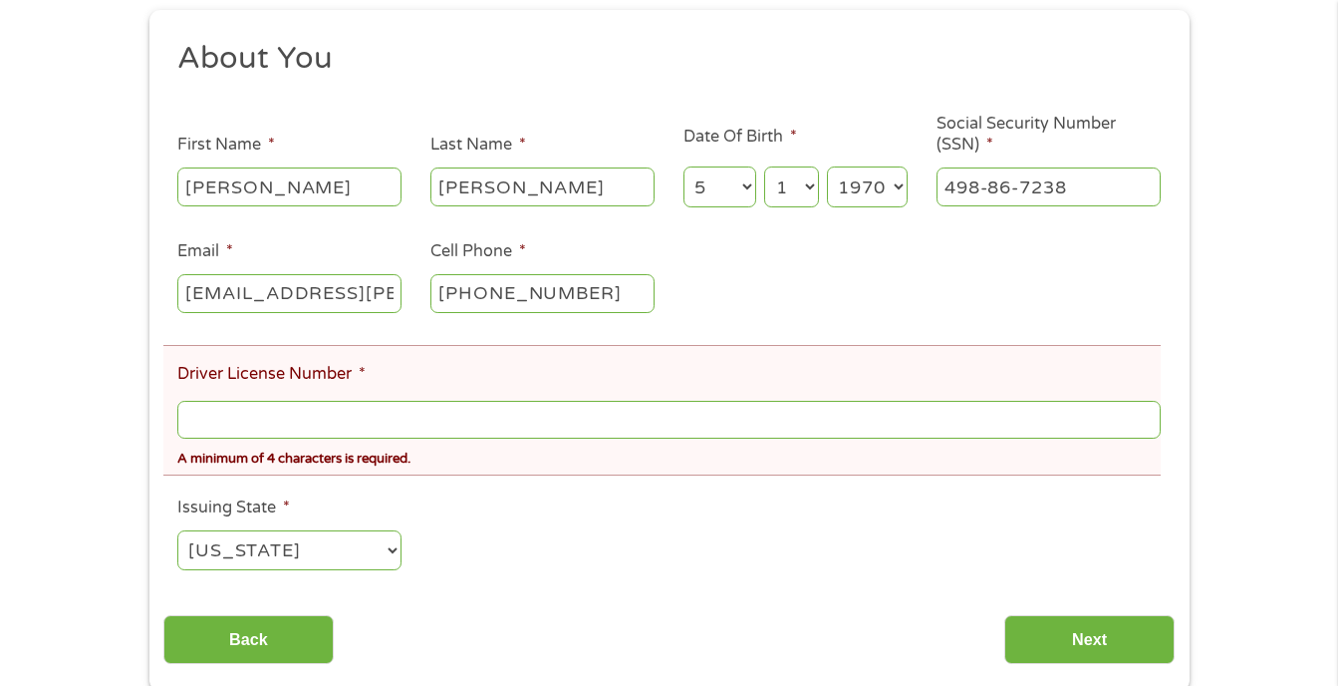
click at [233, 417] on input "Driver License Number *" at bounding box center [668, 420] width 982 height 38
type input "T980316781"
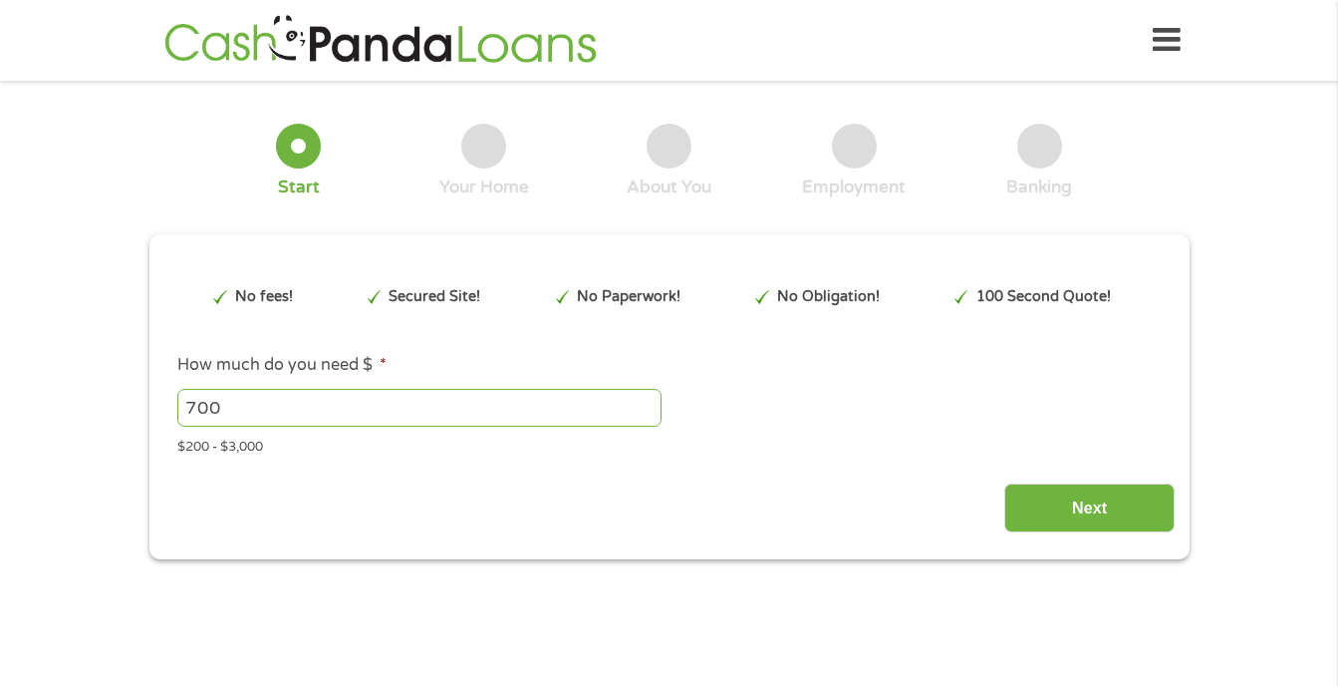
type input "EAIaIQobChMIpMjqquqAkAMVsy3UAR3ecToSEAAYAyAAEgLNdfD_BwE"
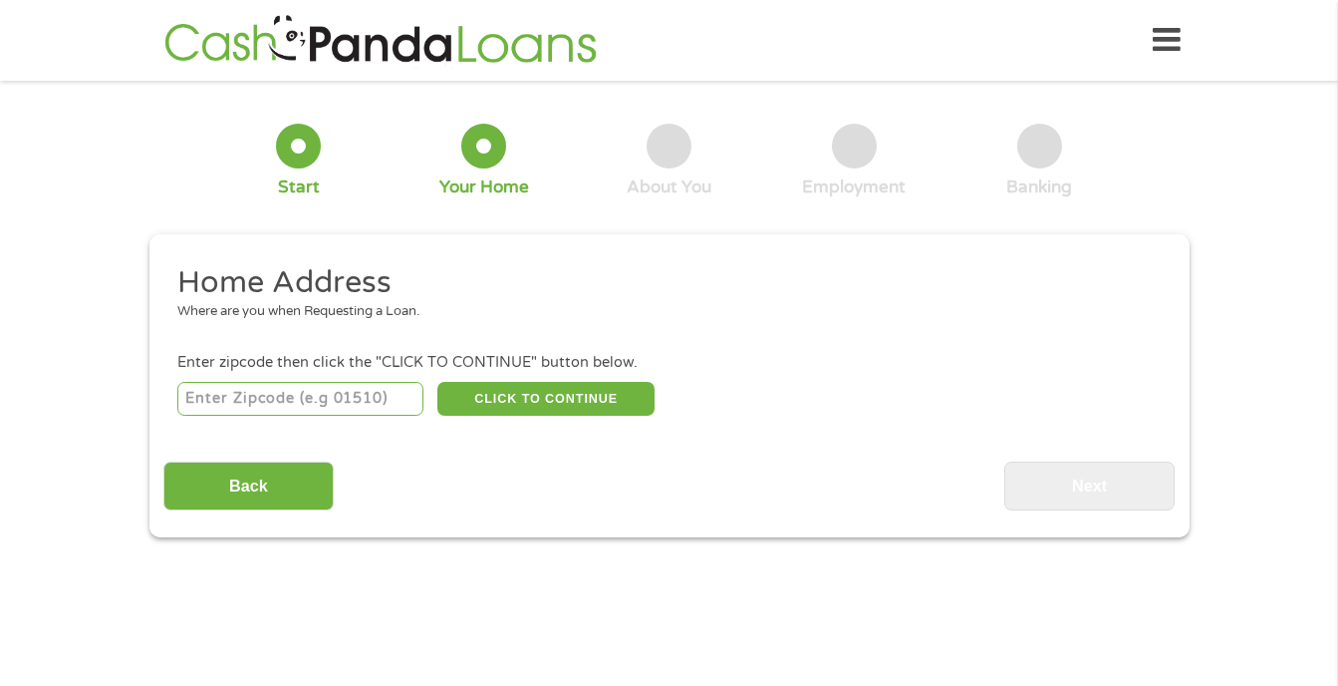
click at [223, 388] on input "number" at bounding box center [300, 399] width 246 height 34
type input "64492"
click at [483, 394] on button "CLICK TO CONTINUE" at bounding box center [545, 399] width 217 height 34
type input "64492"
type input "[PERSON_NAME]"
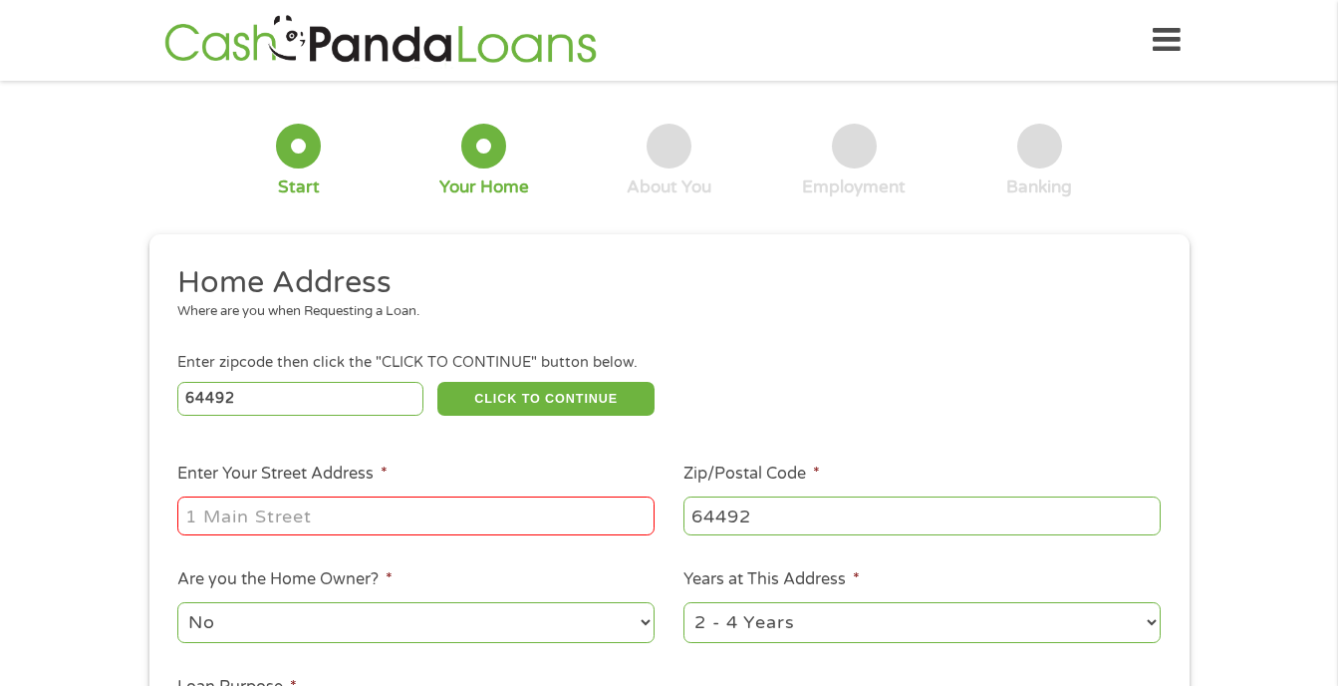
click at [222, 514] on input "Enter Your Street Address *" at bounding box center [415, 515] width 477 height 38
type input "[STREET_ADDRESS][PERSON_NAME]"
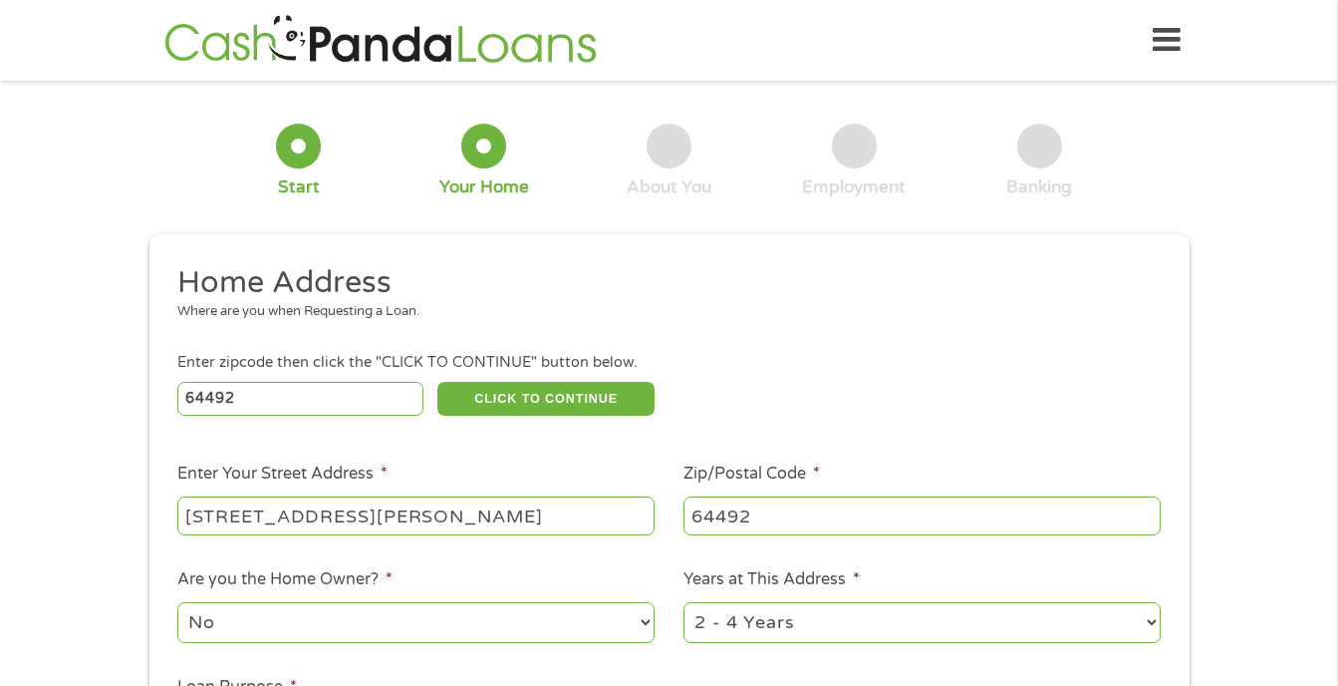
scroll to position [100, 0]
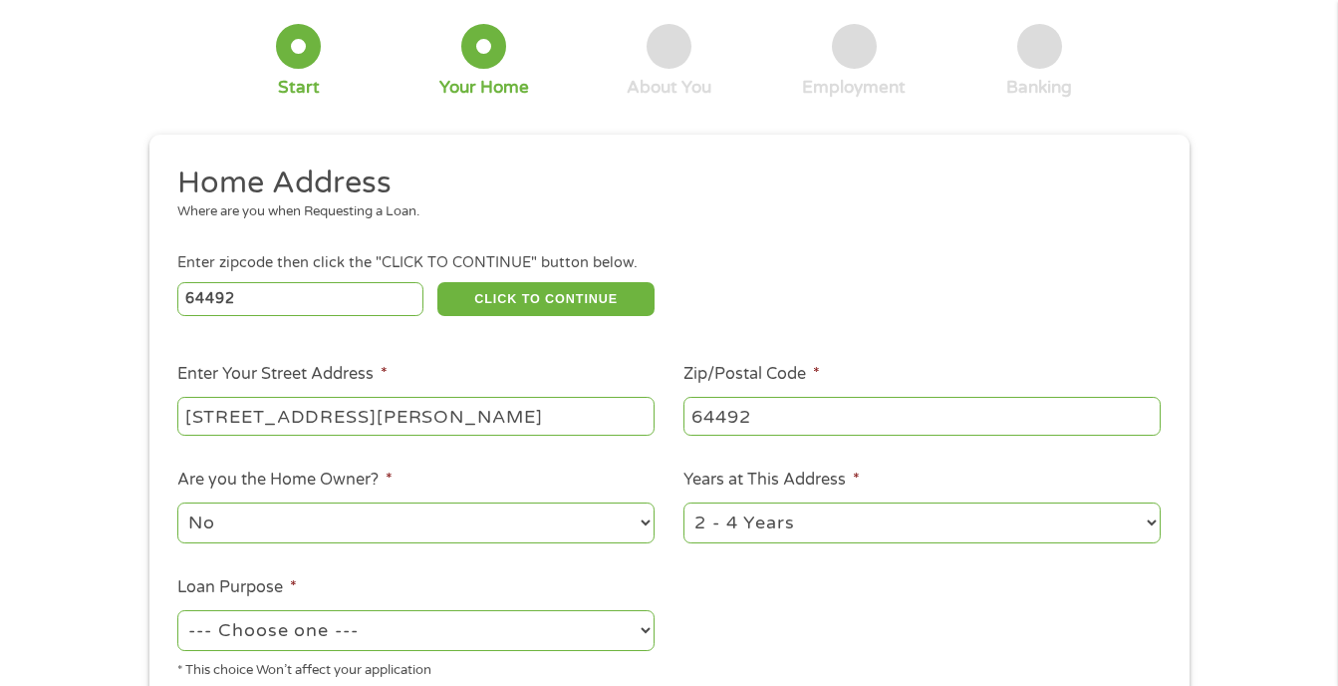
click at [1148, 523] on select "1 Year or less 1 - 2 Years 2 - 4 Years Over 4 Years" at bounding box center [922, 522] width 477 height 41
select select "60months"
click at [684, 502] on select "1 Year or less 1 - 2 Years 2 - 4 Years Over 4 Years" at bounding box center [922, 522] width 477 height 41
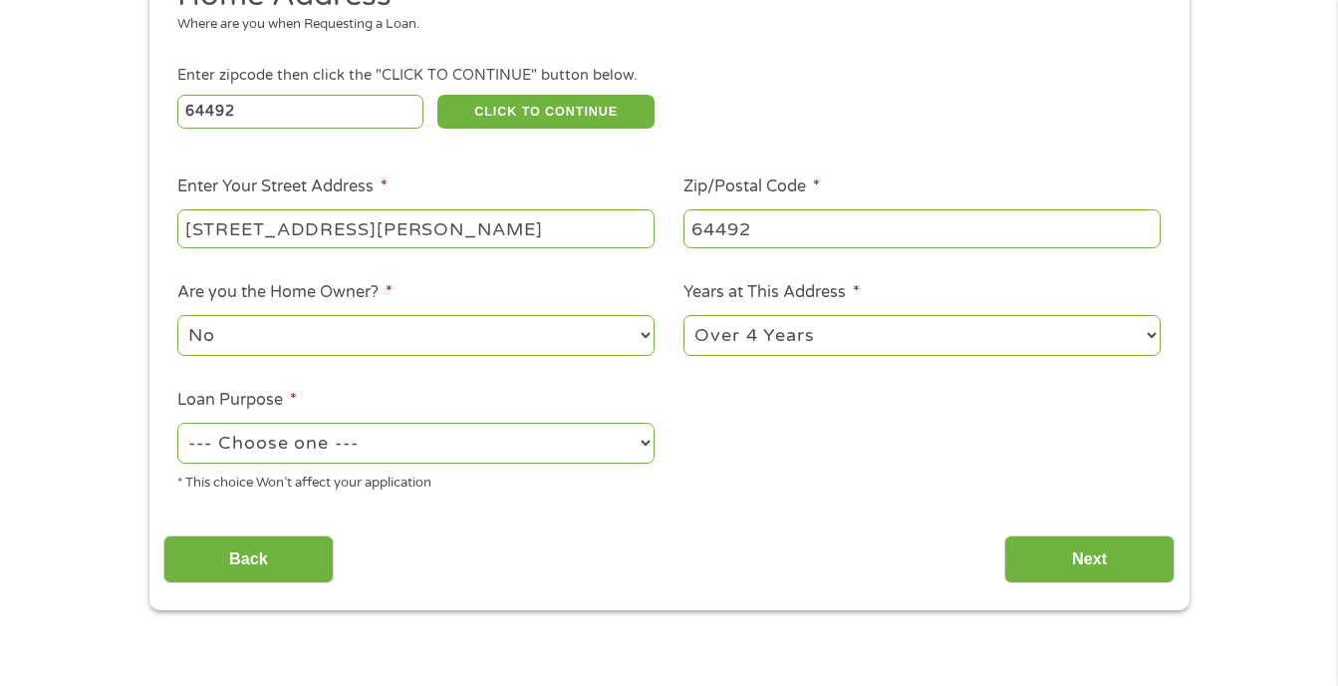
scroll to position [299, 0]
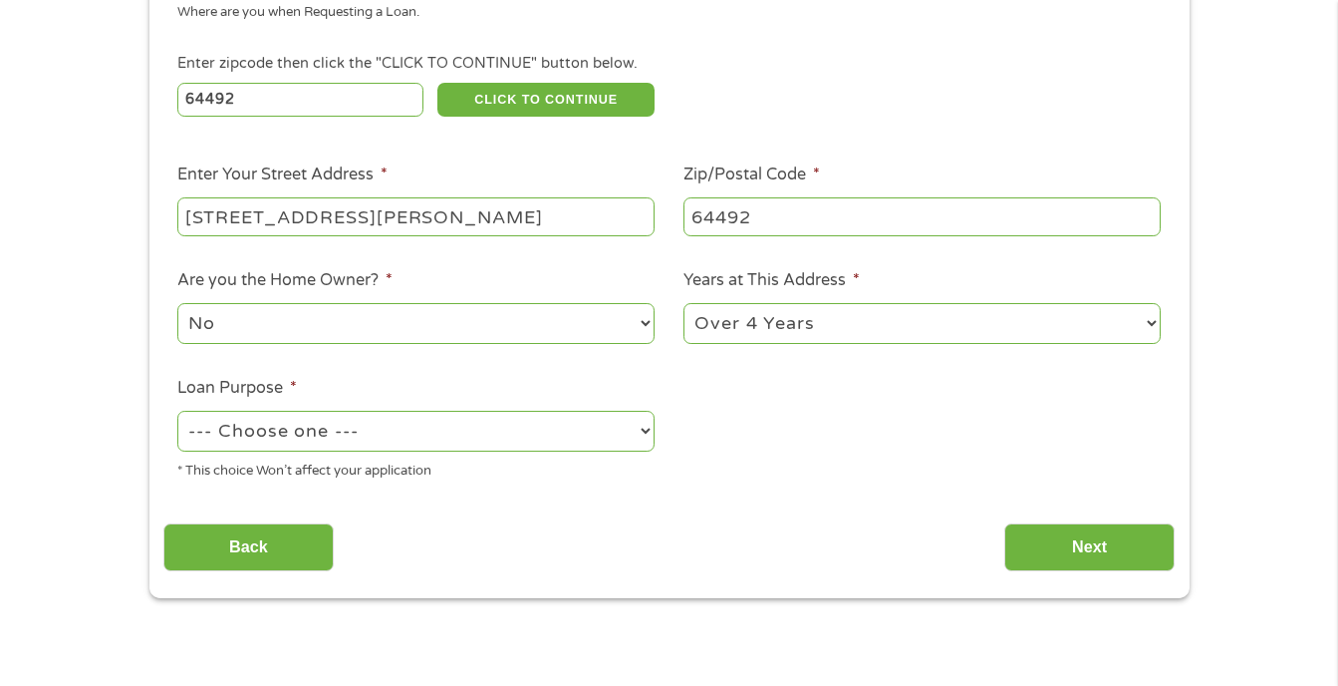
click at [638, 423] on select "--- Choose one --- Pay Bills Debt Consolidation Home Improvement Major Purchase…" at bounding box center [415, 431] width 477 height 41
select select "paybills"
click at [177, 411] on select "--- Choose one --- Pay Bills Debt Consolidation Home Improvement Major Purchase…" at bounding box center [415, 431] width 477 height 41
click at [1067, 526] on input "Next" at bounding box center [1089, 547] width 170 height 49
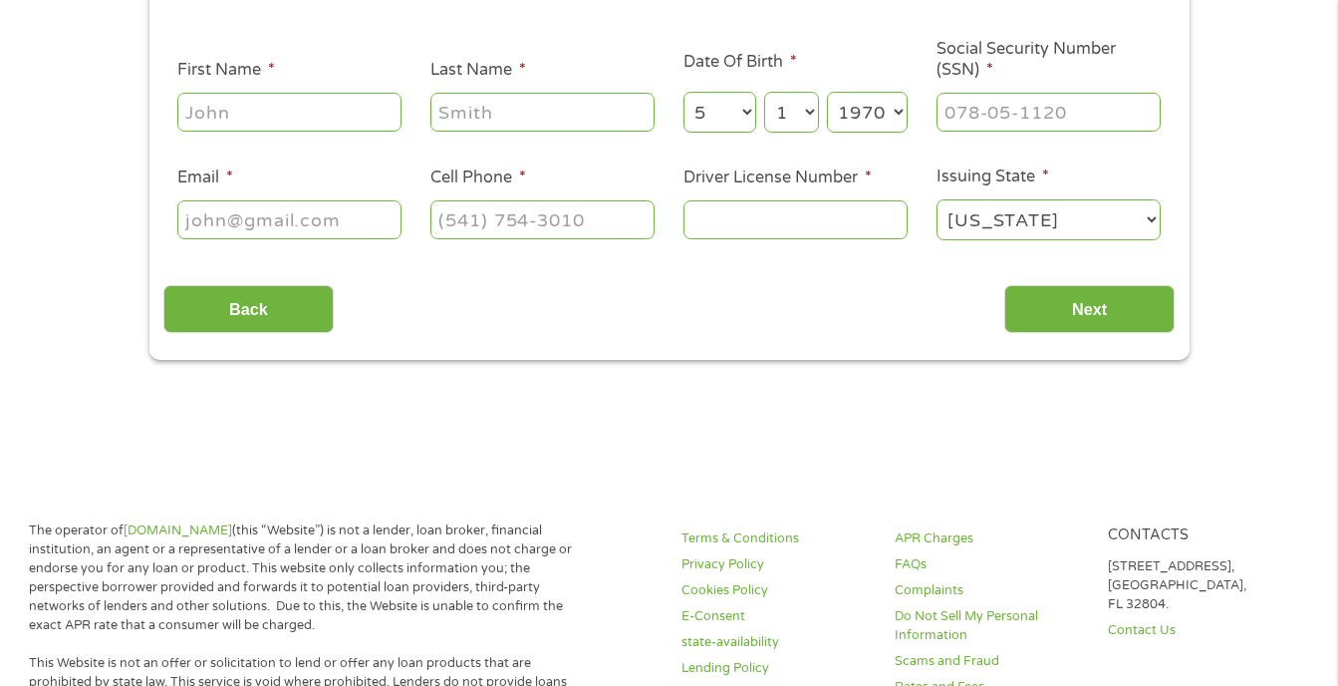
scroll to position [0, 0]
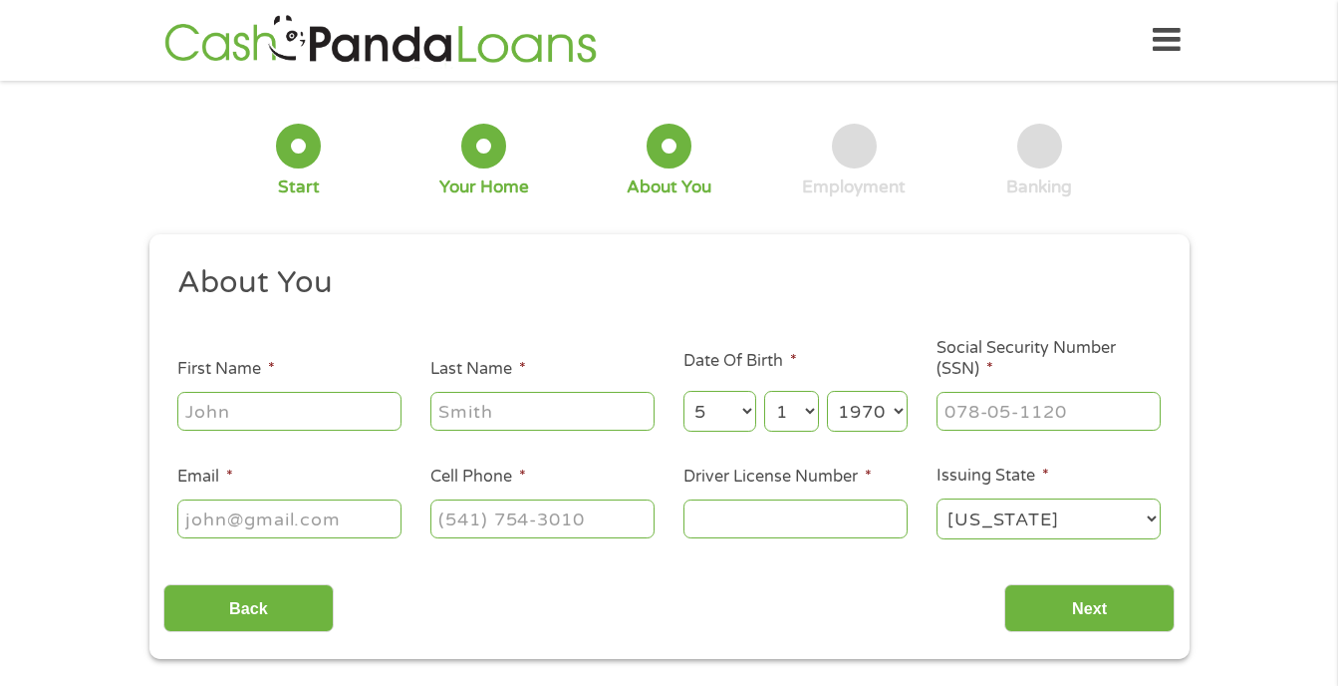
click at [216, 410] on input "First Name *" at bounding box center [289, 411] width 224 height 38
type input "[PERSON_NAME]"
type input "[EMAIL_ADDRESS][PERSON_NAME][DOMAIN_NAME]"
type input "[PHONE_NUMBER]"
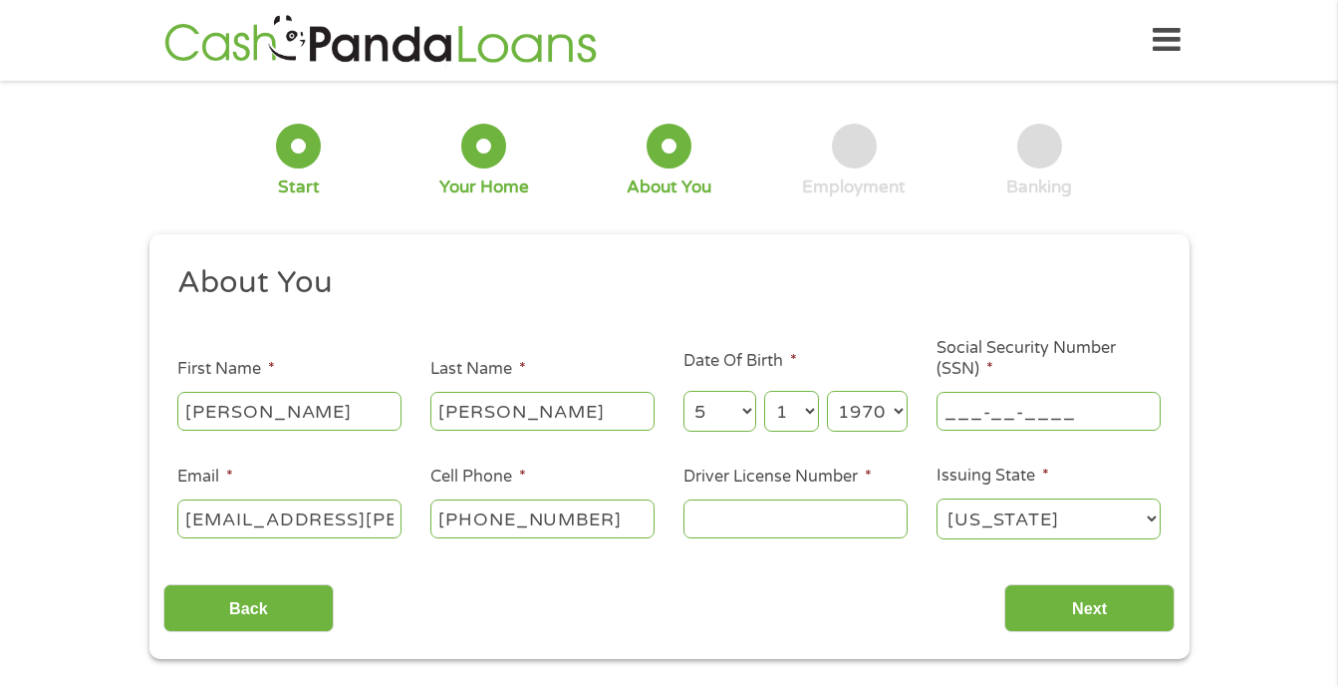
click at [990, 413] on input "___-__-____" at bounding box center [1049, 411] width 224 height 38
type input "498-86-7238"
click at [740, 522] on input "Driver License Number *" at bounding box center [796, 518] width 224 height 38
type input "T980316781"
click at [1123, 608] on input "Next" at bounding box center [1089, 608] width 170 height 49
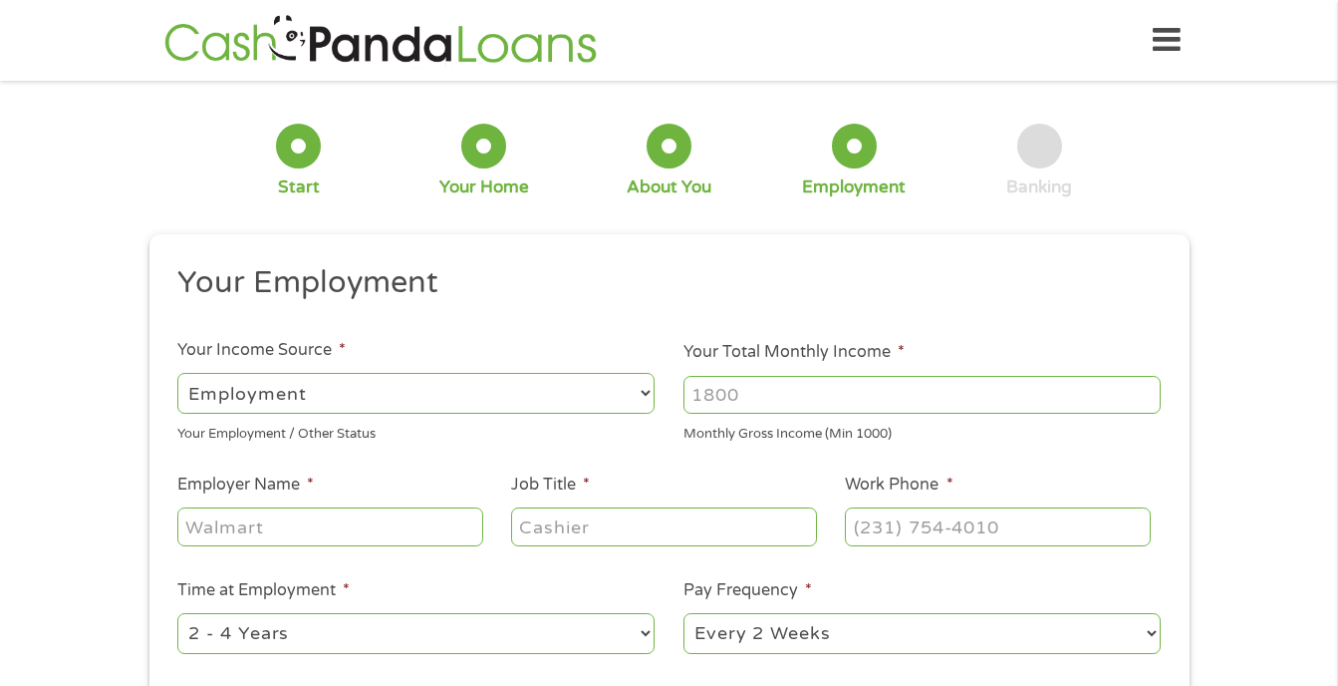
scroll to position [8, 8]
click at [763, 401] on input "Your Total Monthly Income *" at bounding box center [922, 395] width 477 height 38
type input "3800"
click at [219, 539] on input "Employer Name *" at bounding box center [329, 526] width 305 height 38
type input "Onyx Construction"
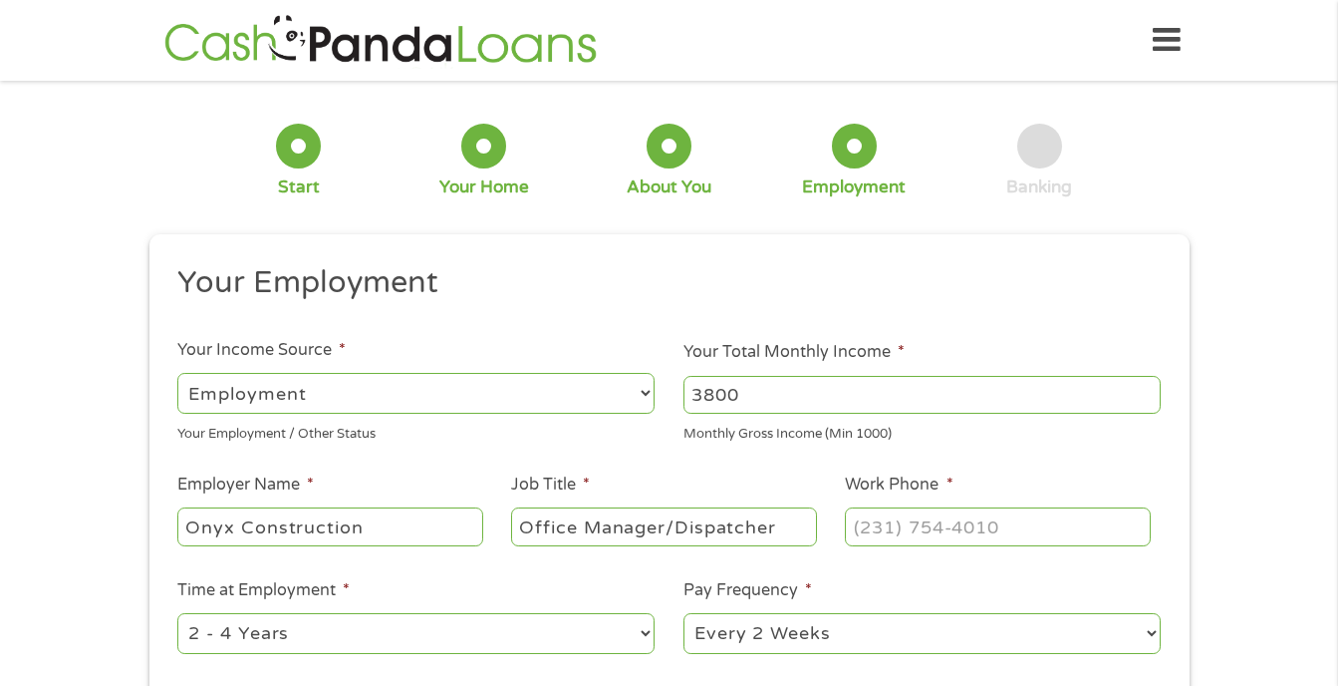
type input "Office Manager/Dispatcher"
click at [863, 531] on input "(___) ___-____" at bounding box center [997, 526] width 305 height 38
type input "[PHONE_NUMBER]"
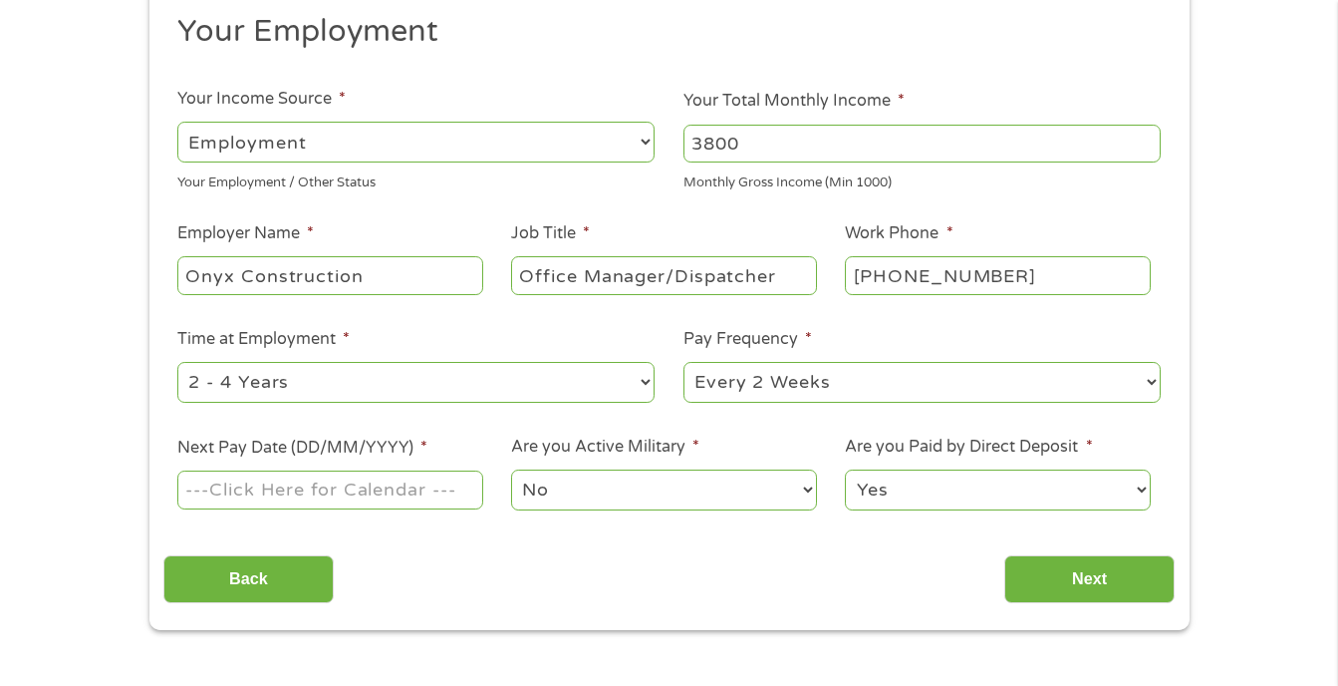
scroll to position [299, 0]
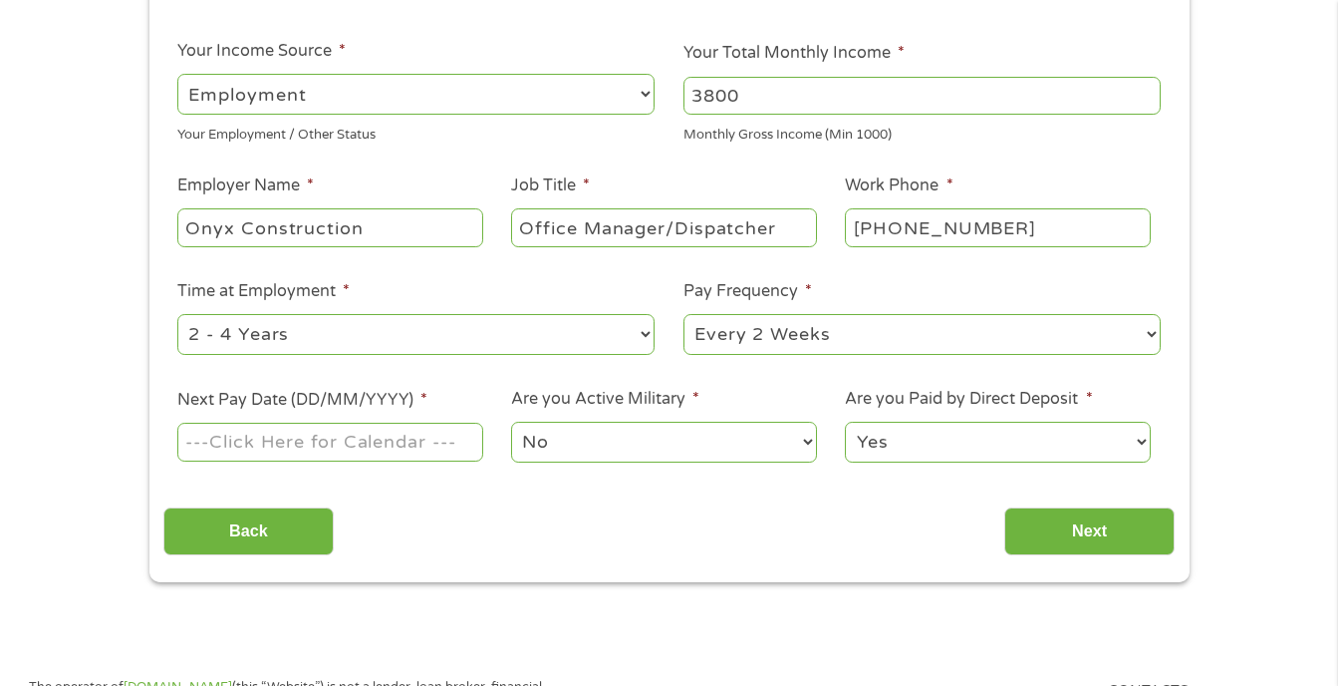
click at [250, 435] on input "Next Pay Date (DD/MM/YYYY) *" at bounding box center [329, 441] width 305 height 38
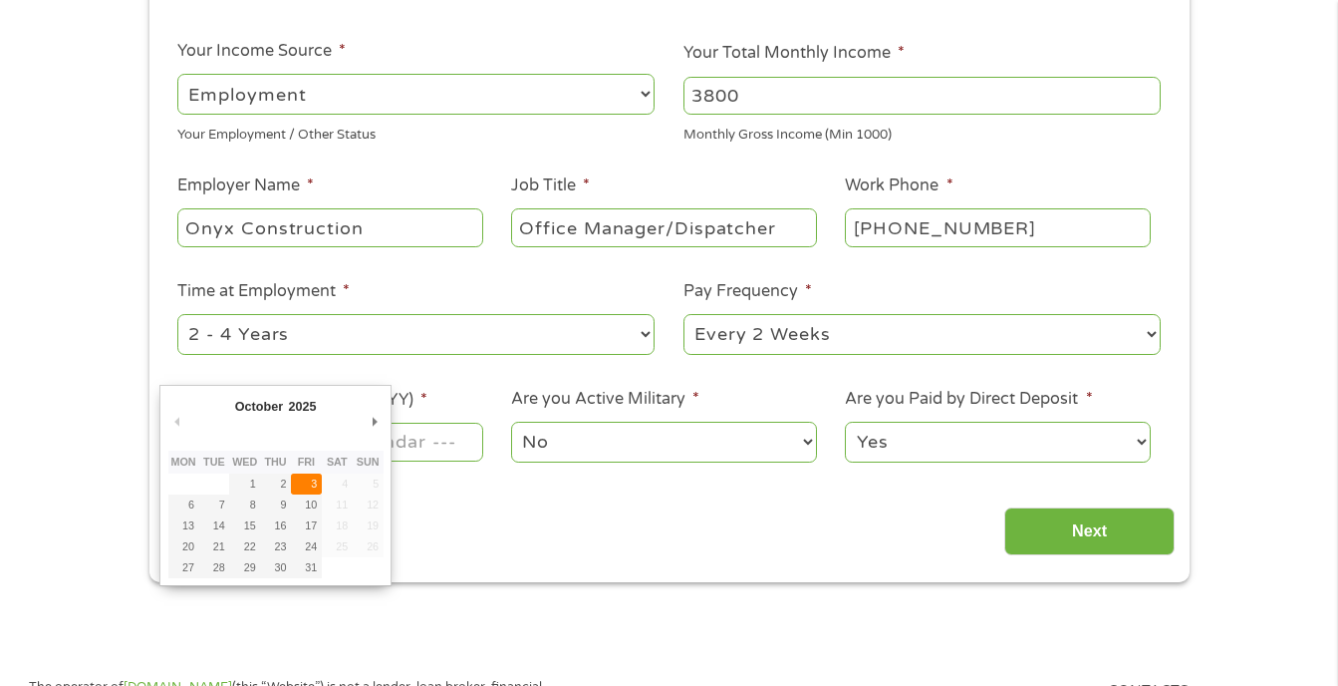
type input "[DATE]"
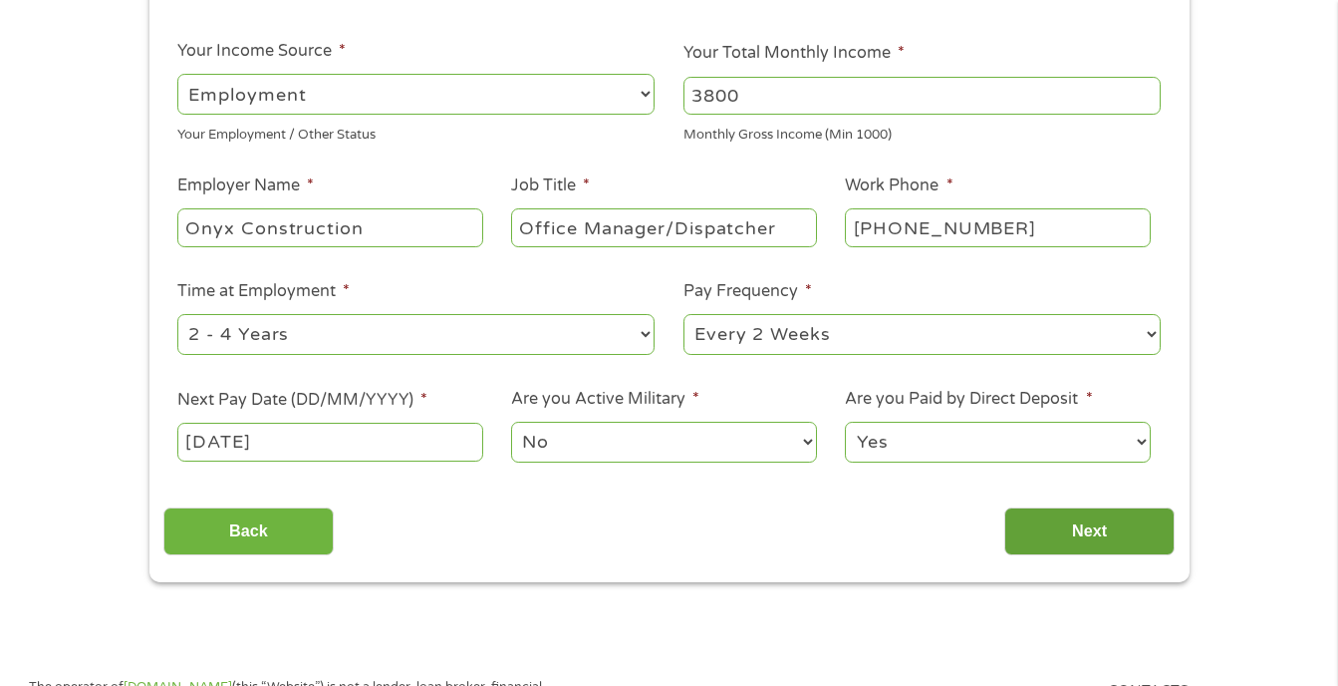
click at [1110, 528] on input "Next" at bounding box center [1089, 531] width 170 height 49
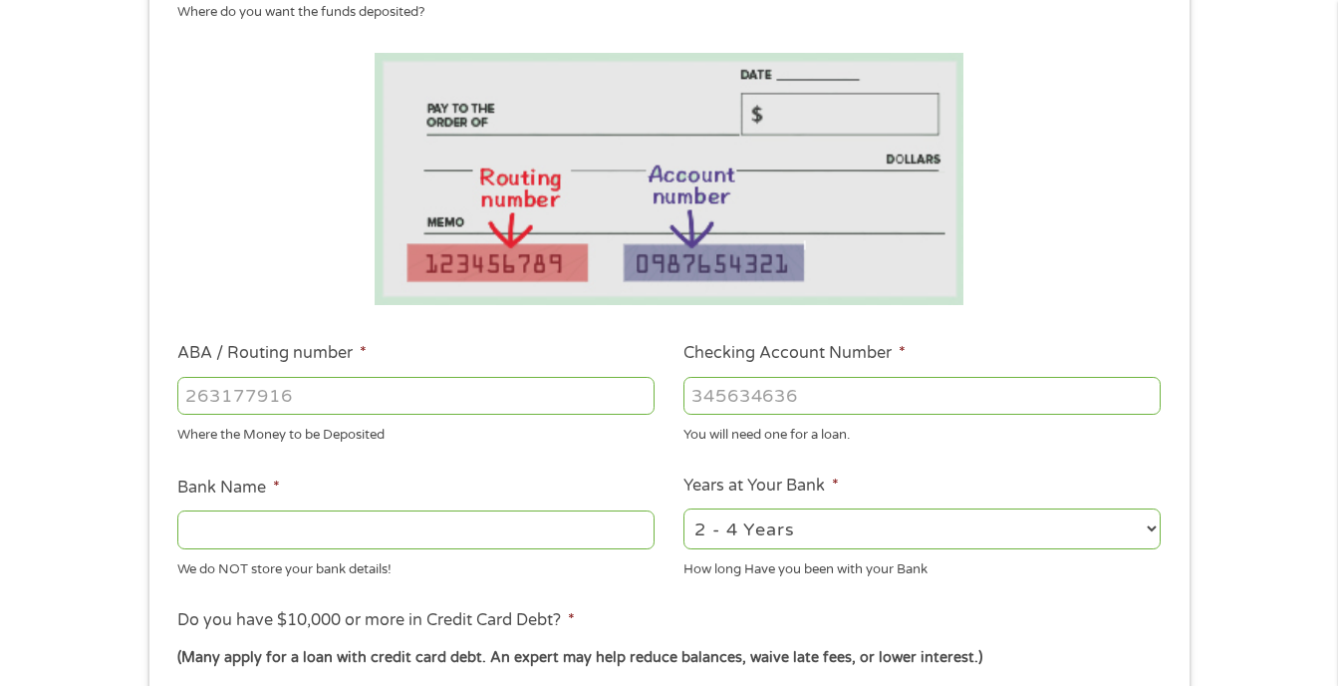
click at [245, 396] on input "ABA / Routing number *" at bounding box center [415, 396] width 477 height 38
click at [294, 398] on input "ABA / Routing number *" at bounding box center [415, 396] width 477 height 38
type input "101205681"
type input "UMB NA"
type input "101205681"
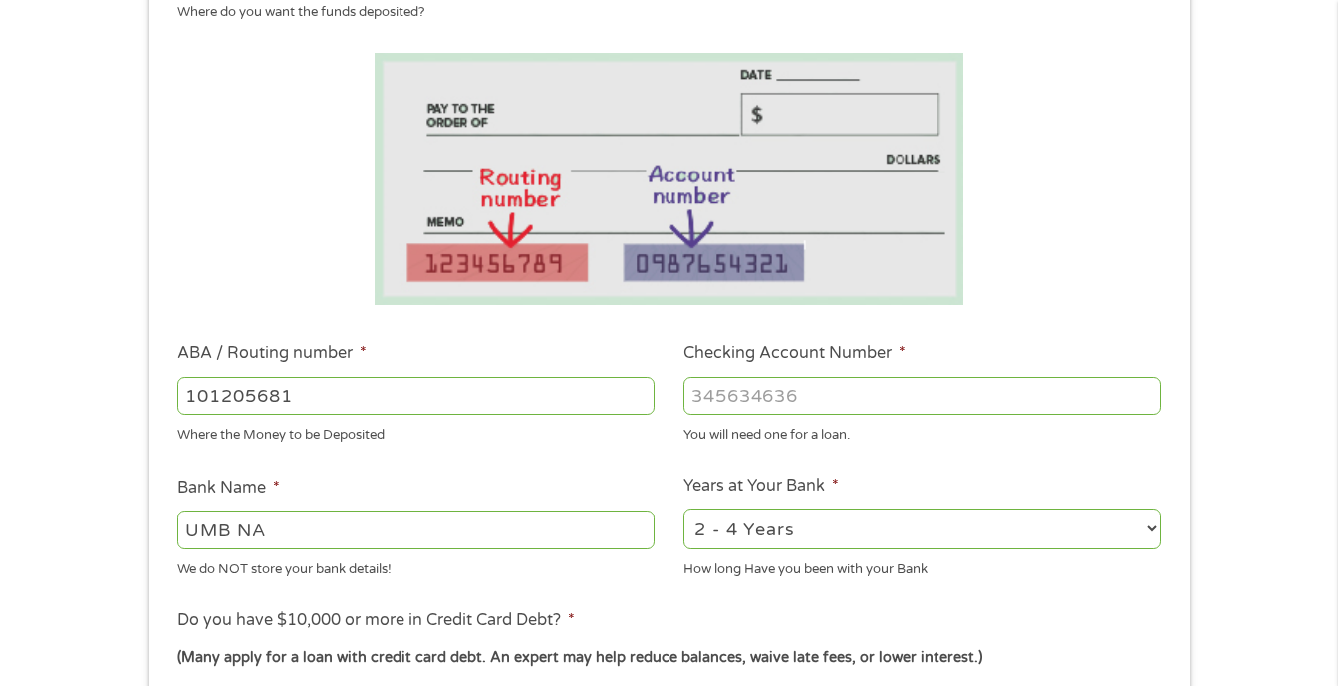
click at [750, 396] on input "Checking Account Number *" at bounding box center [922, 396] width 477 height 38
type input "39900000730423079"
click at [1145, 529] on select "2 - 4 Years 6 - 12 Months 1 - 2 Years Over 4 Years" at bounding box center [922, 528] width 477 height 41
select select "60months"
click at [684, 508] on select "2 - 4 Years 6 - 12 Months 1 - 2 Years Over 4 Years" at bounding box center [922, 528] width 477 height 41
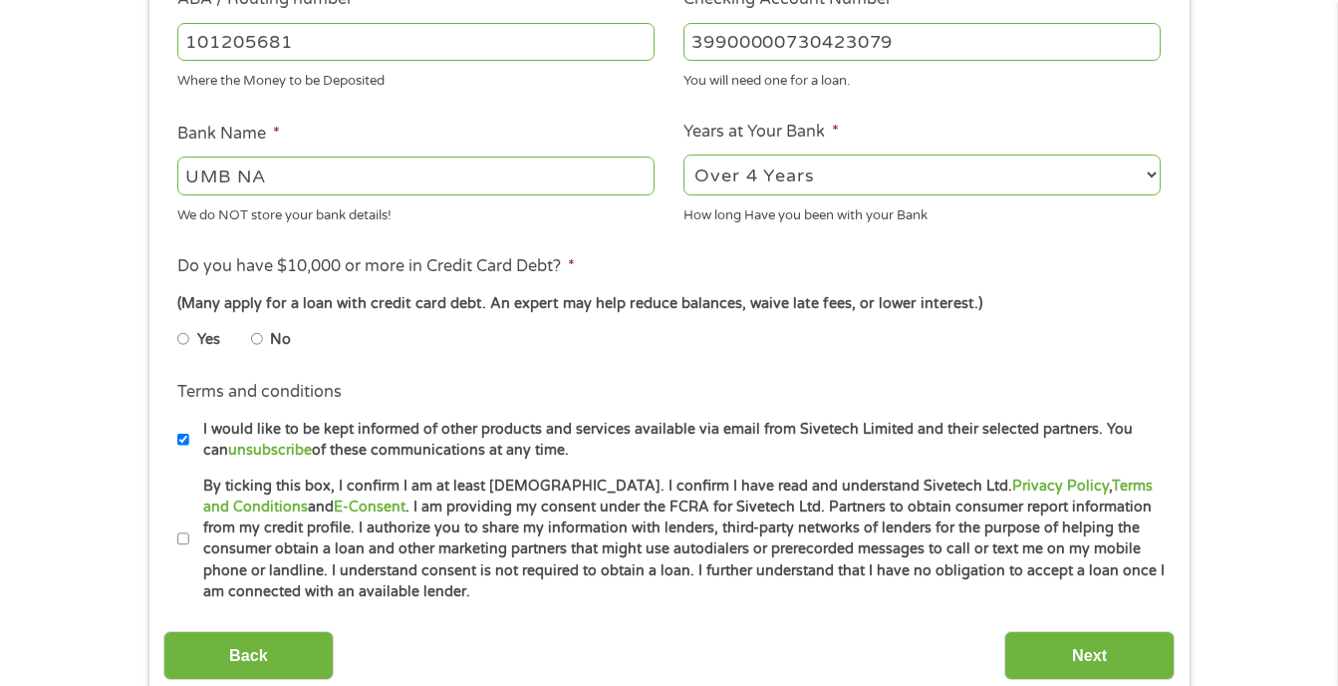
scroll to position [697, 0]
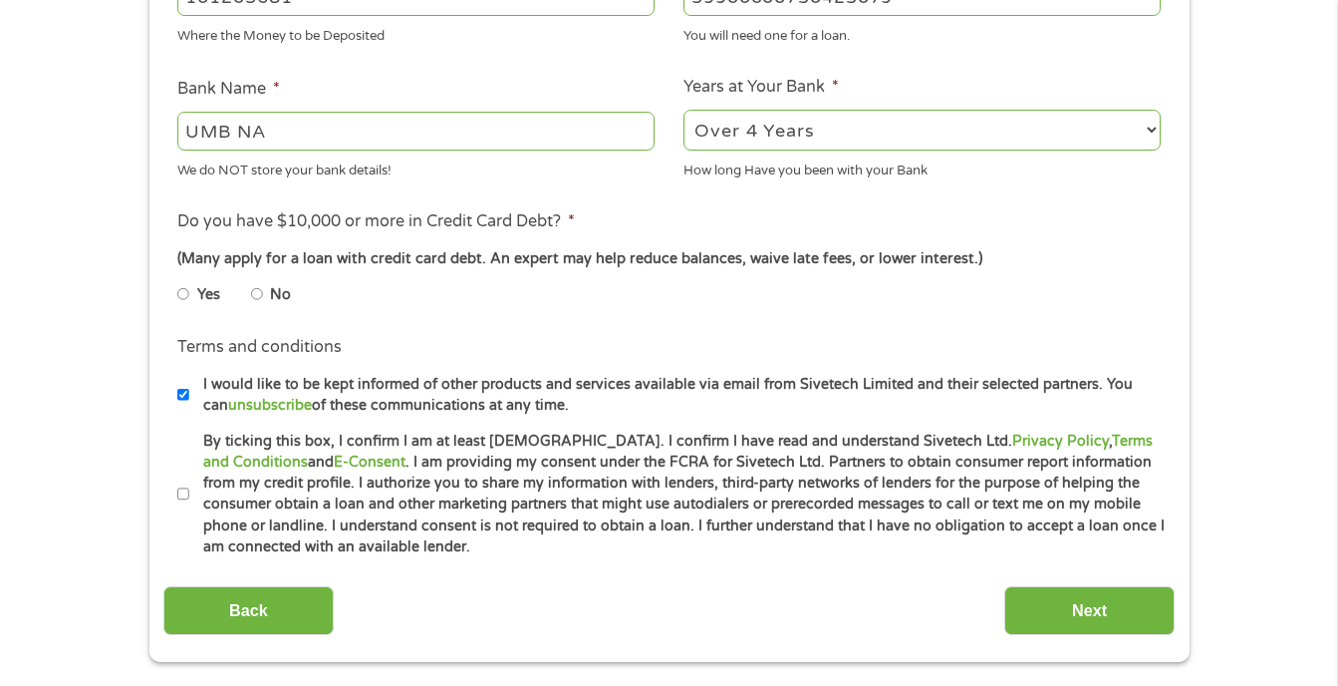
click at [189, 499] on label "By ticking this box, I confirm I am at least [DEMOGRAPHIC_DATA]. I confirm I ha…" at bounding box center [677, 494] width 977 height 128
click at [188, 499] on input "By ticking this box, I confirm I am at least [DEMOGRAPHIC_DATA]. I confirm I ha…" at bounding box center [183, 494] width 12 height 32
checkbox input "true"
click at [1092, 593] on input "Next" at bounding box center [1089, 610] width 170 height 49
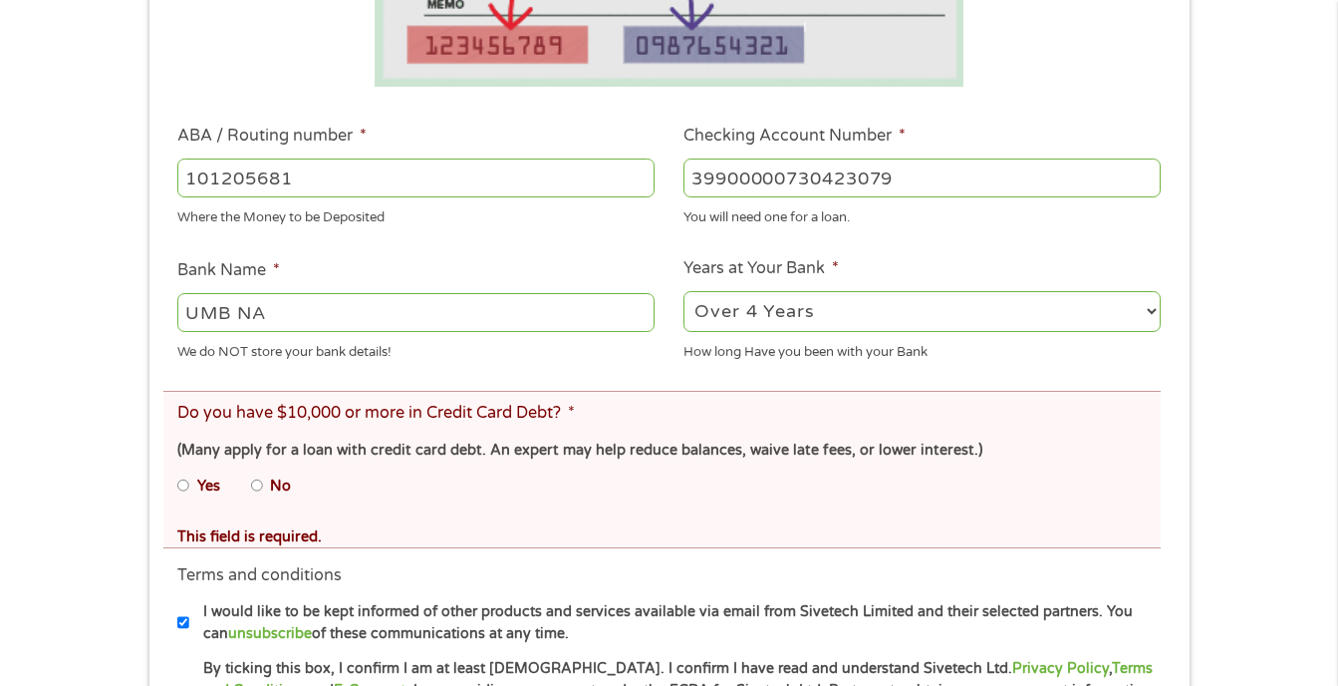
scroll to position [598, 0]
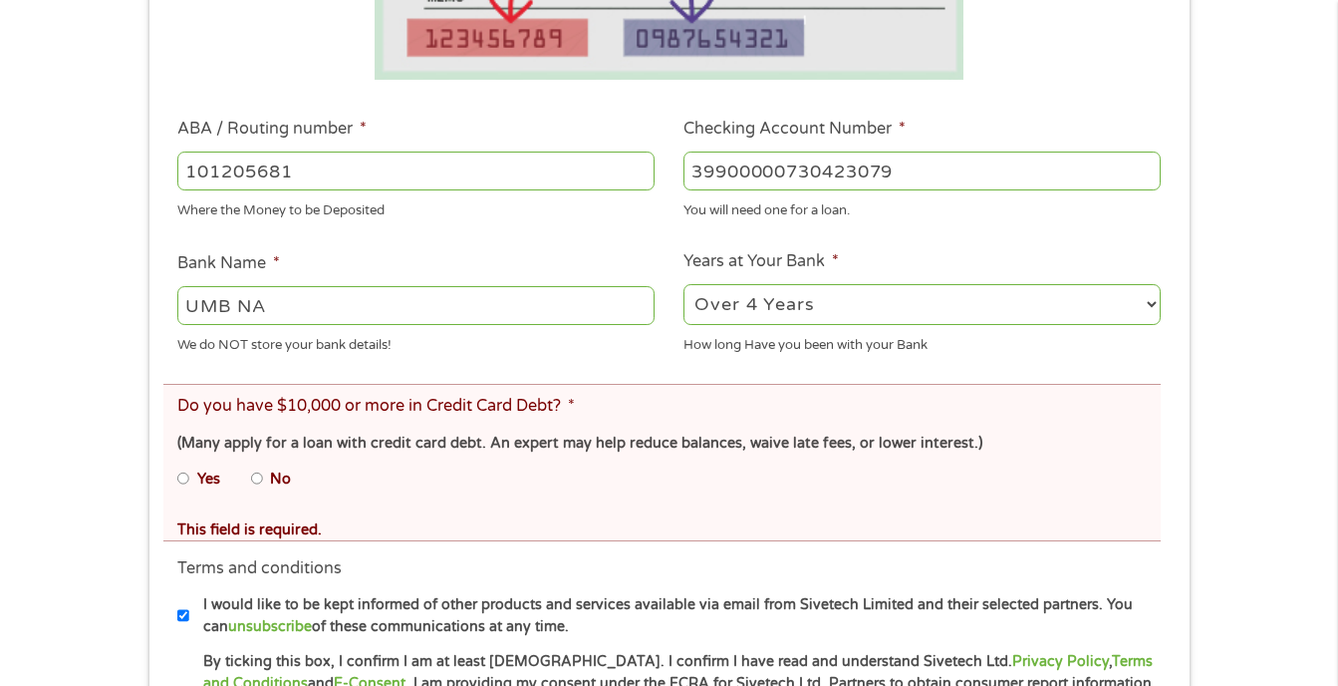
click at [254, 470] on input "No" at bounding box center [257, 478] width 12 height 32
radio input "true"
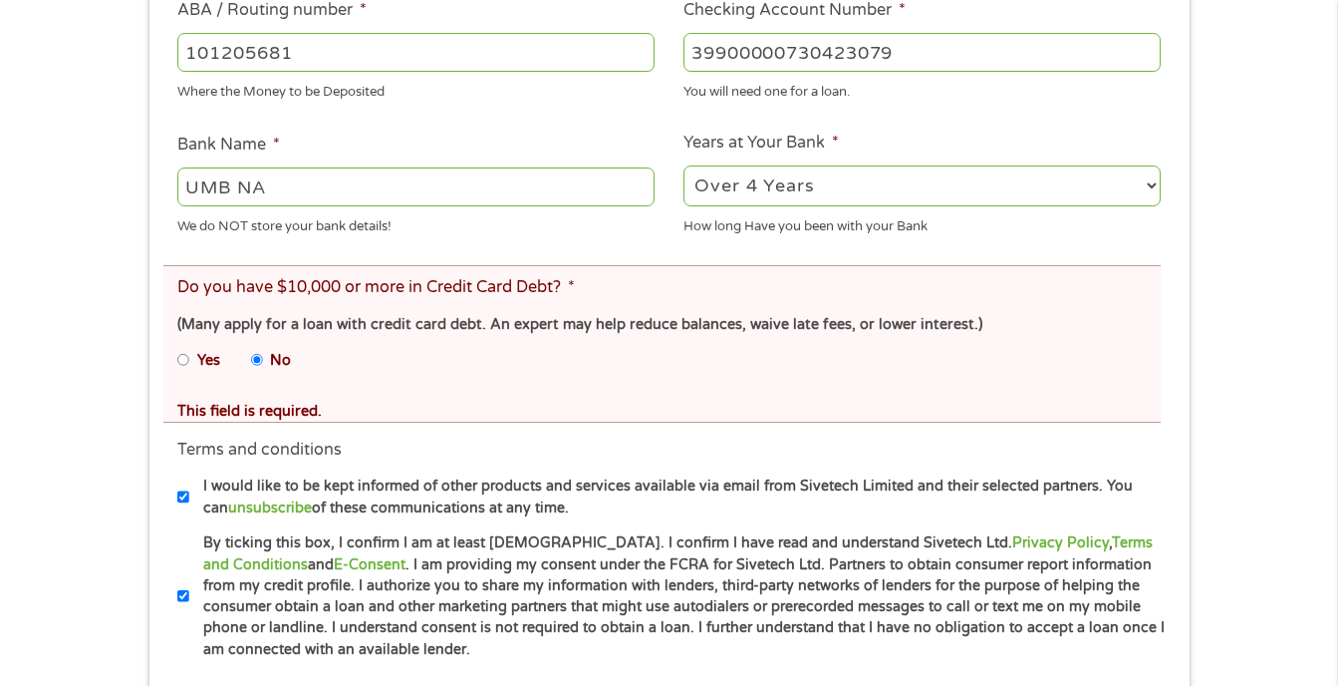
scroll to position [897, 0]
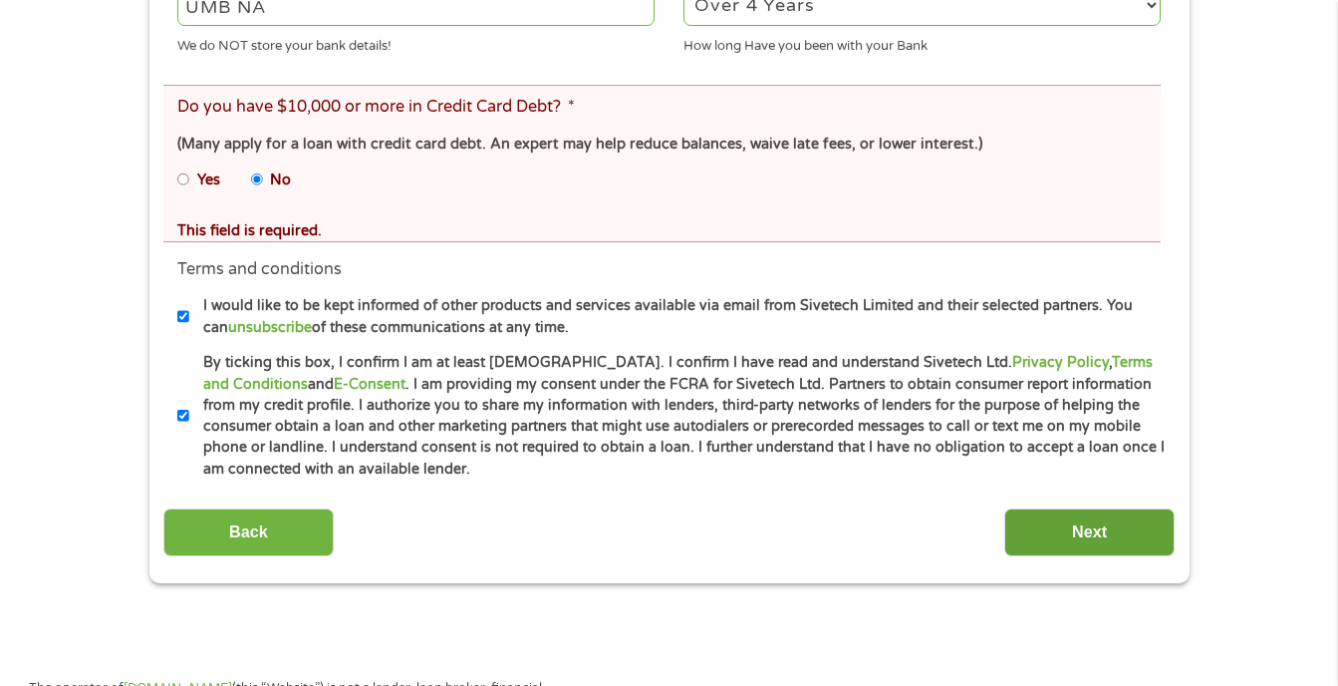
click at [1127, 526] on input "Next" at bounding box center [1089, 532] width 170 height 49
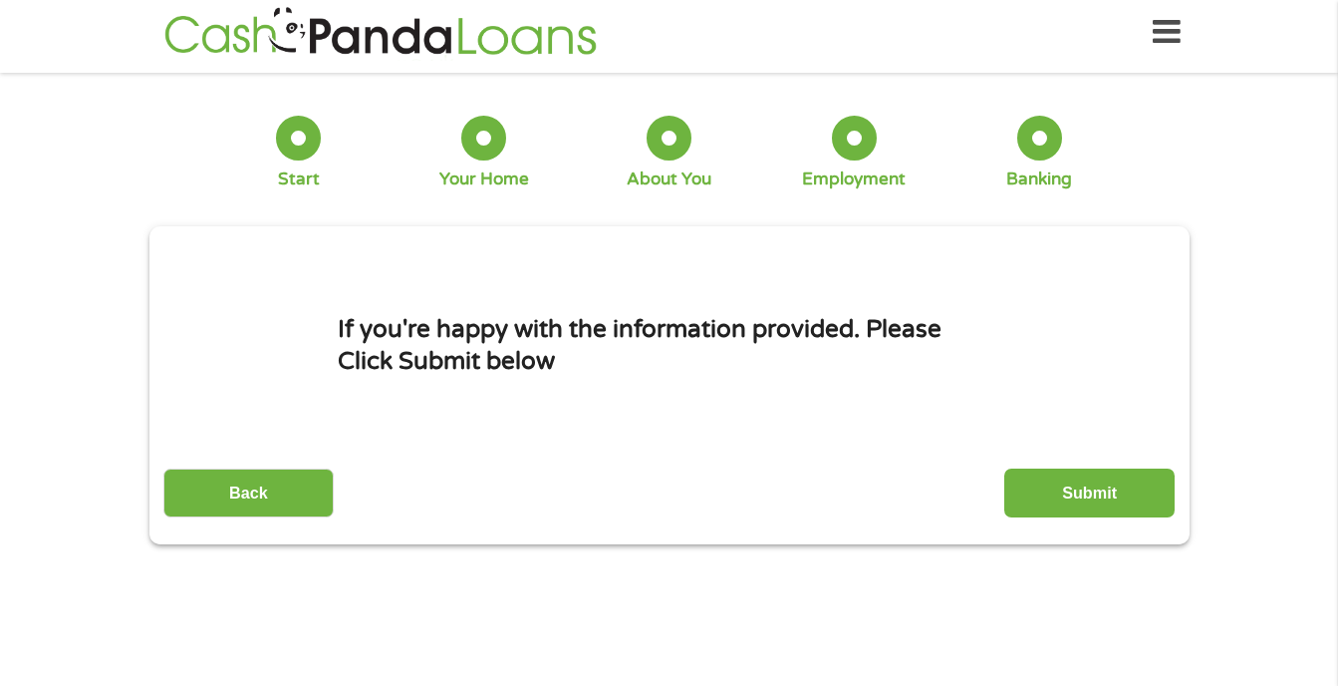
scroll to position [0, 0]
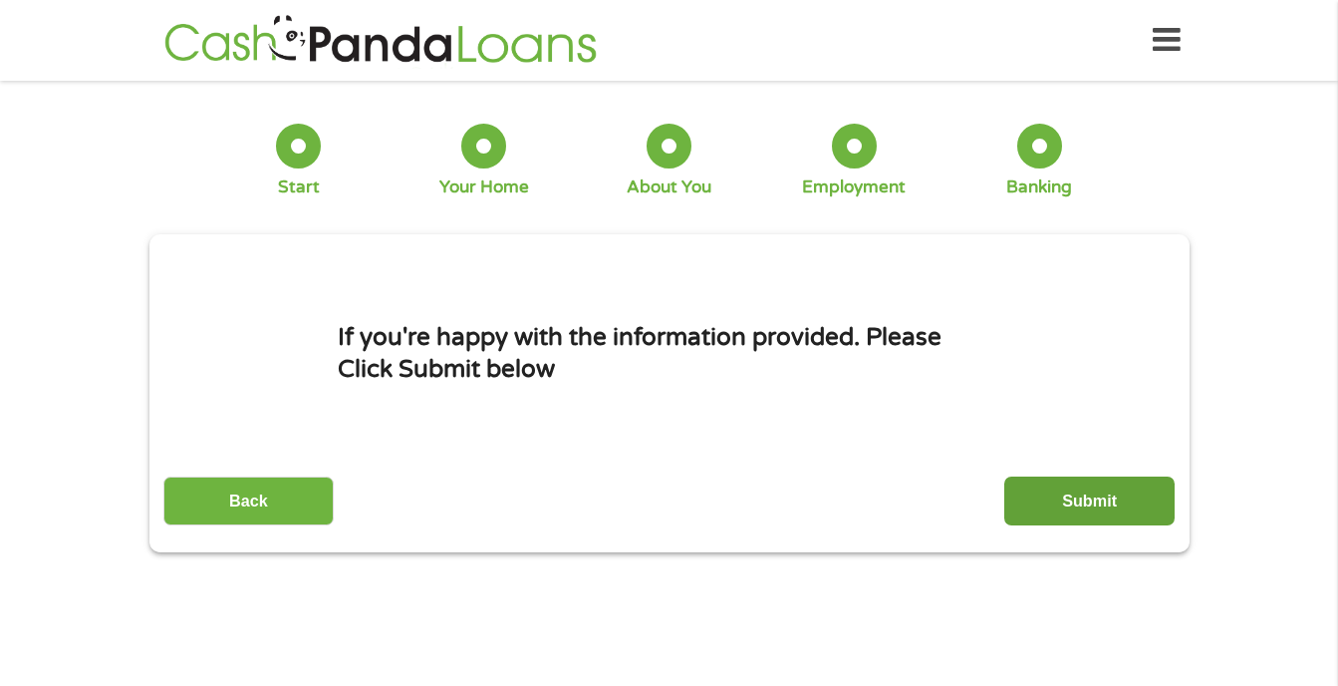
click at [1022, 502] on input "Submit" at bounding box center [1089, 500] width 170 height 49
